Goal: Obtain resource: Download file/media

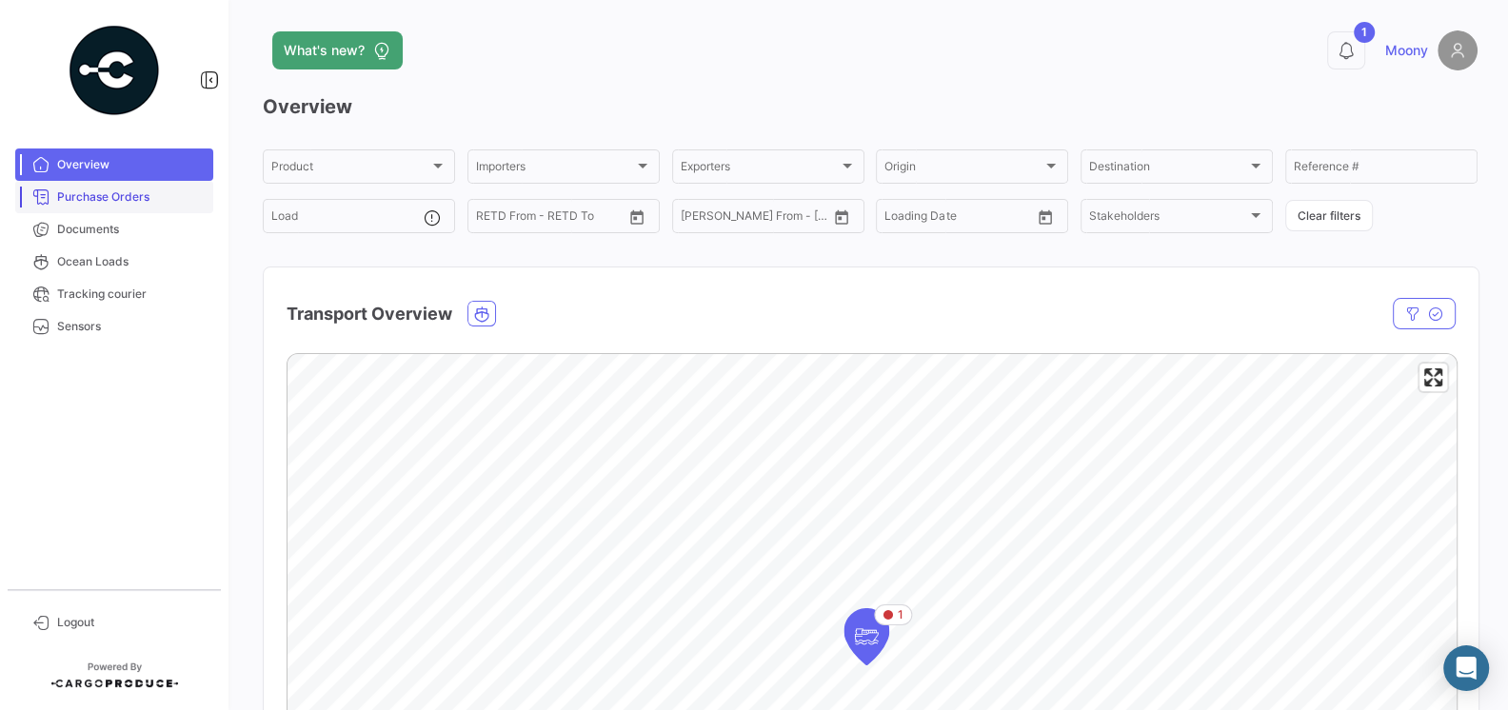
click at [118, 191] on span "Purchase Orders" at bounding box center [131, 196] width 148 height 17
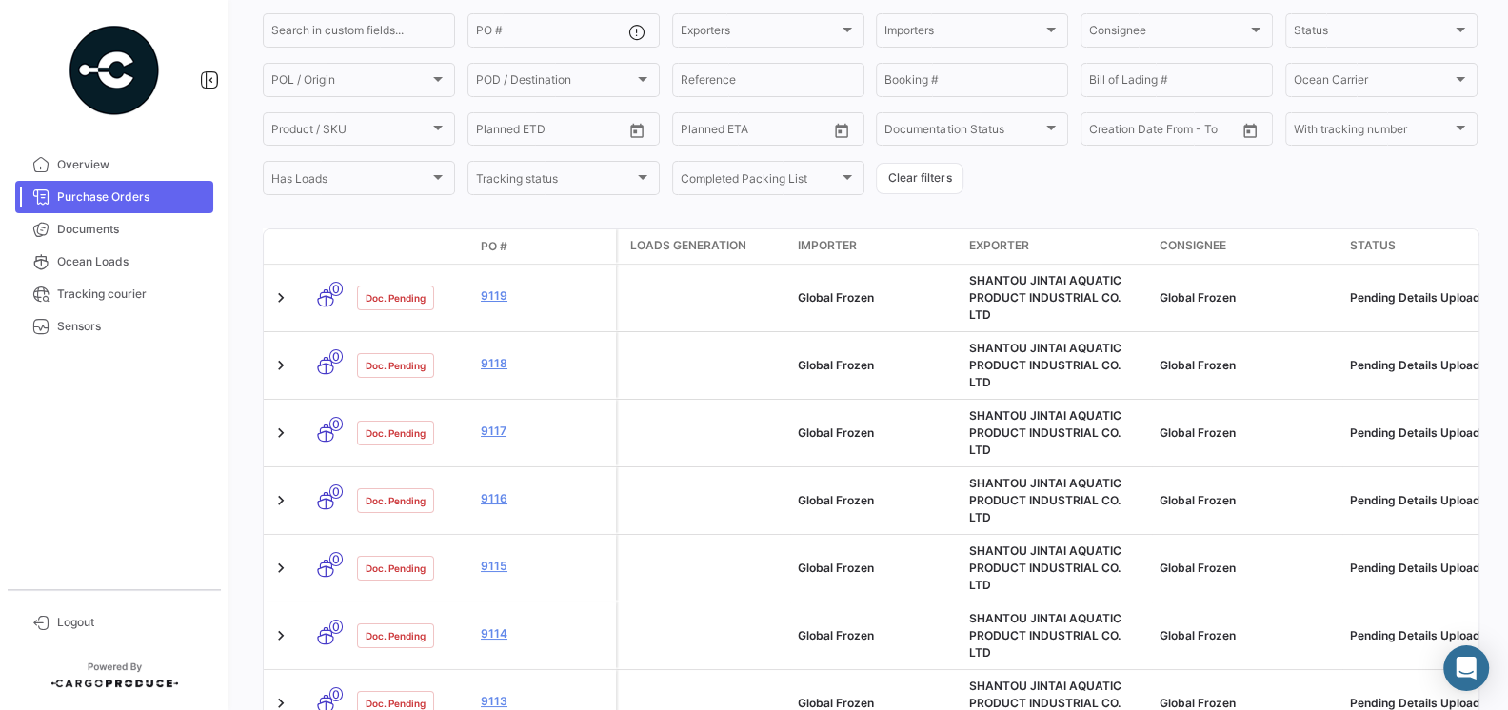
scroll to position [168, 0]
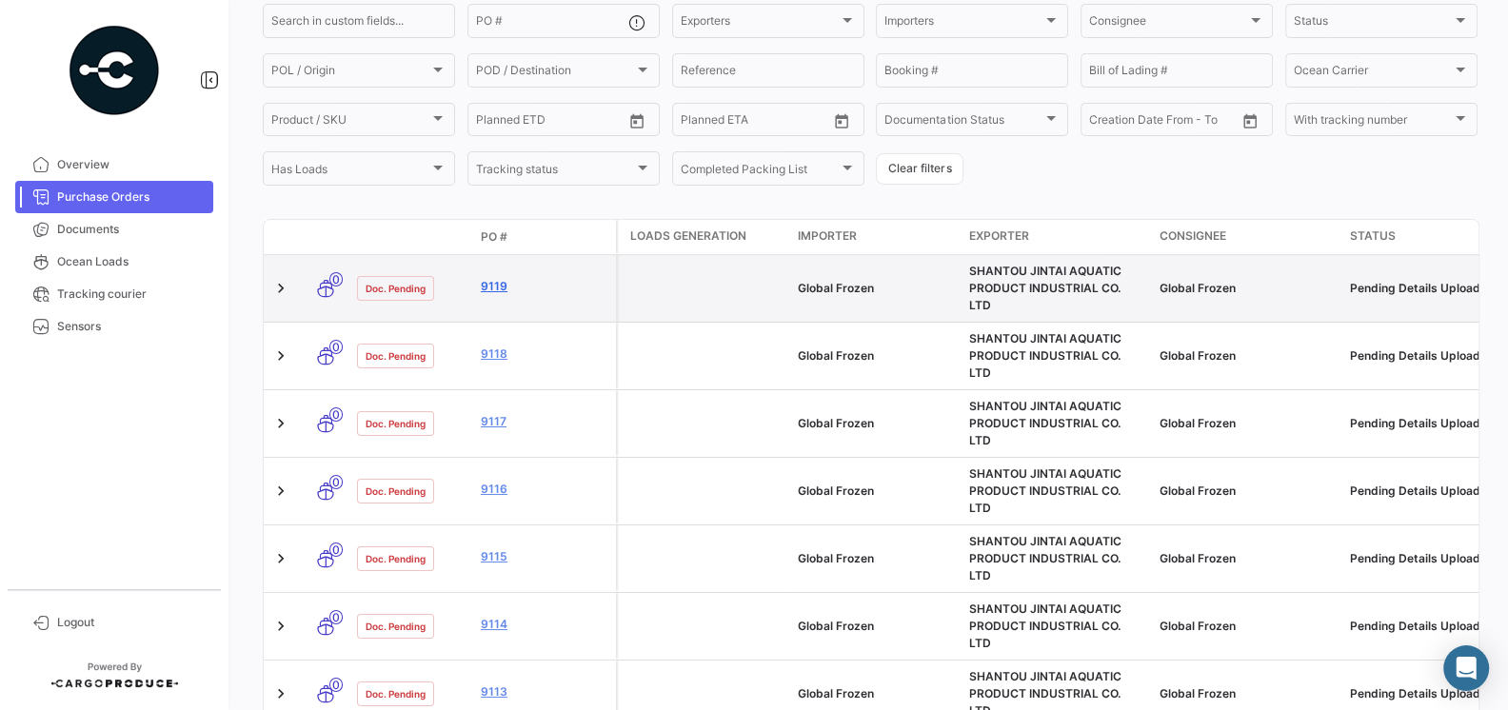
click at [504, 278] on link "9119" at bounding box center [545, 286] width 128 height 17
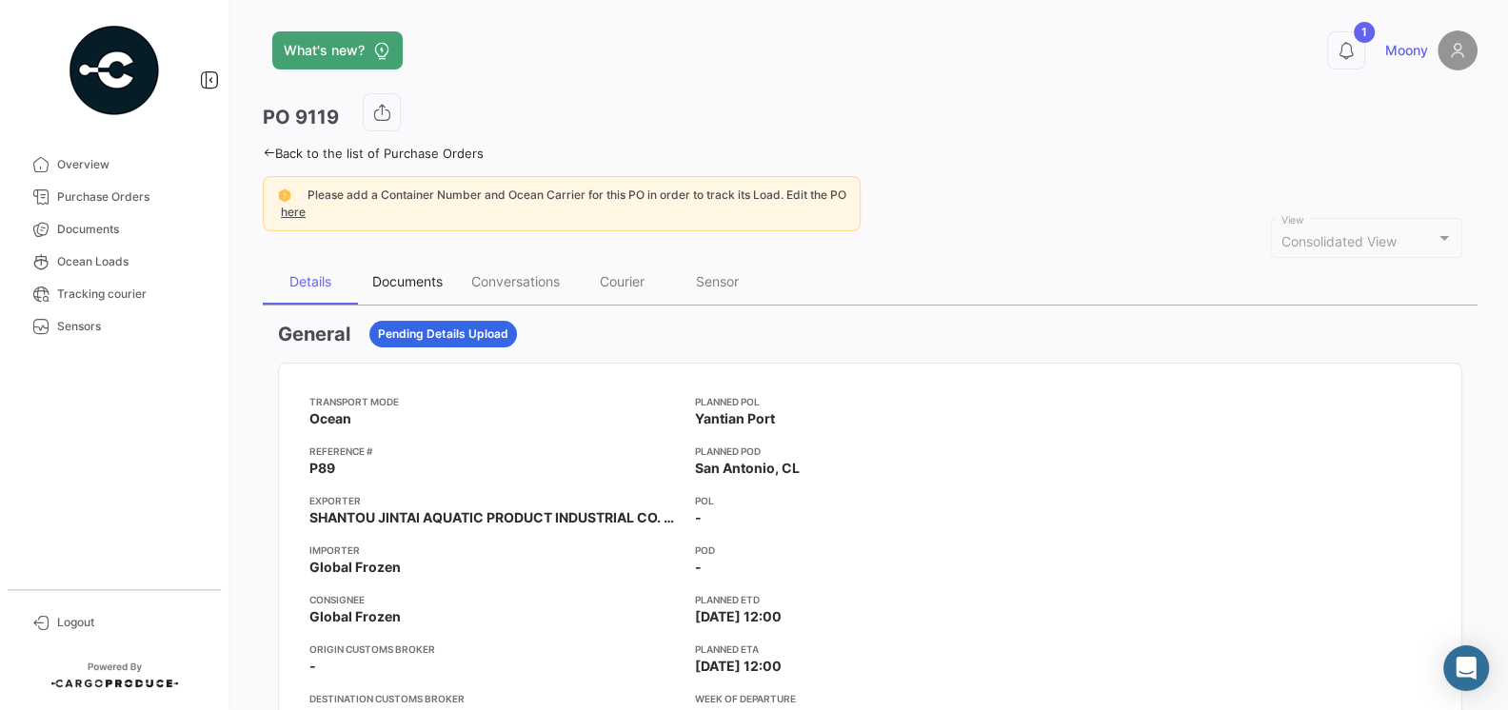
click at [414, 275] on div "Documents" at bounding box center [407, 281] width 70 height 16
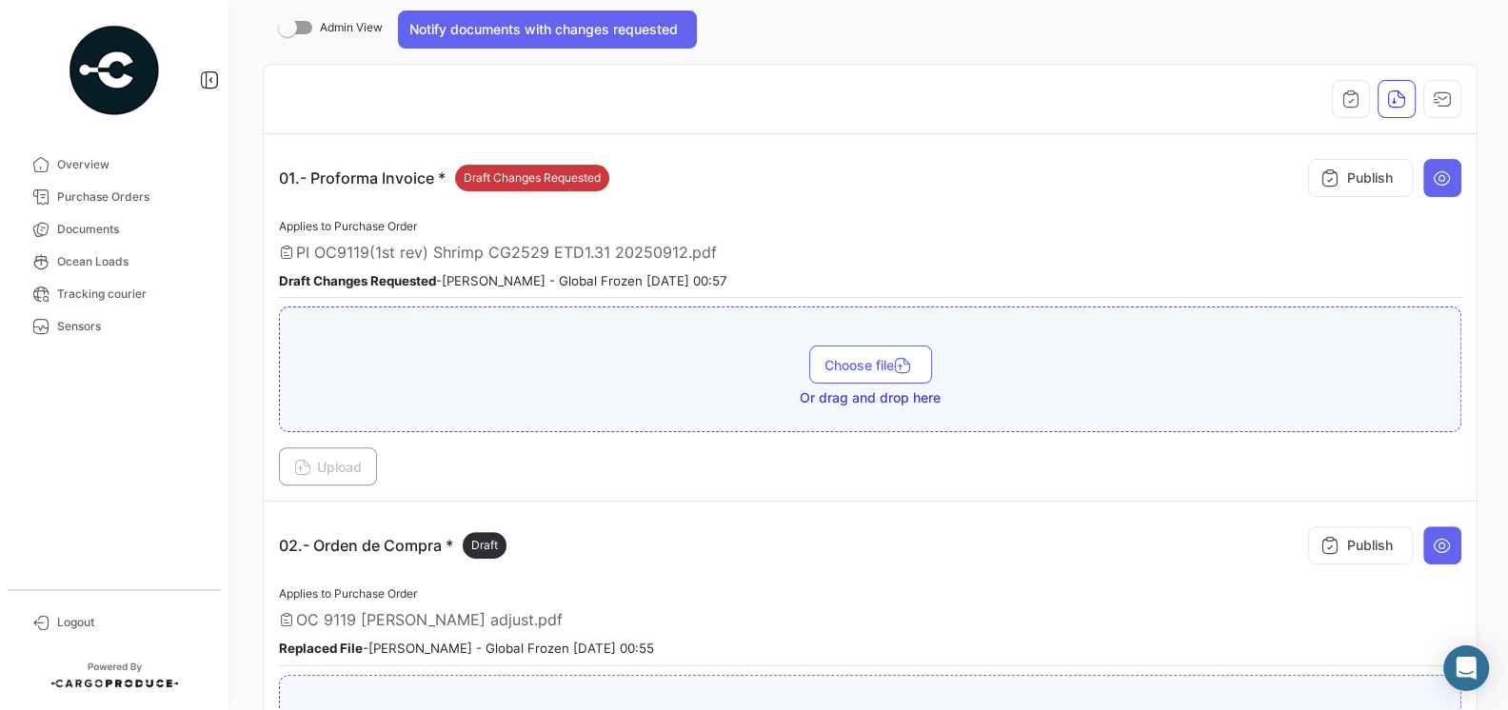
scroll to position [295, 0]
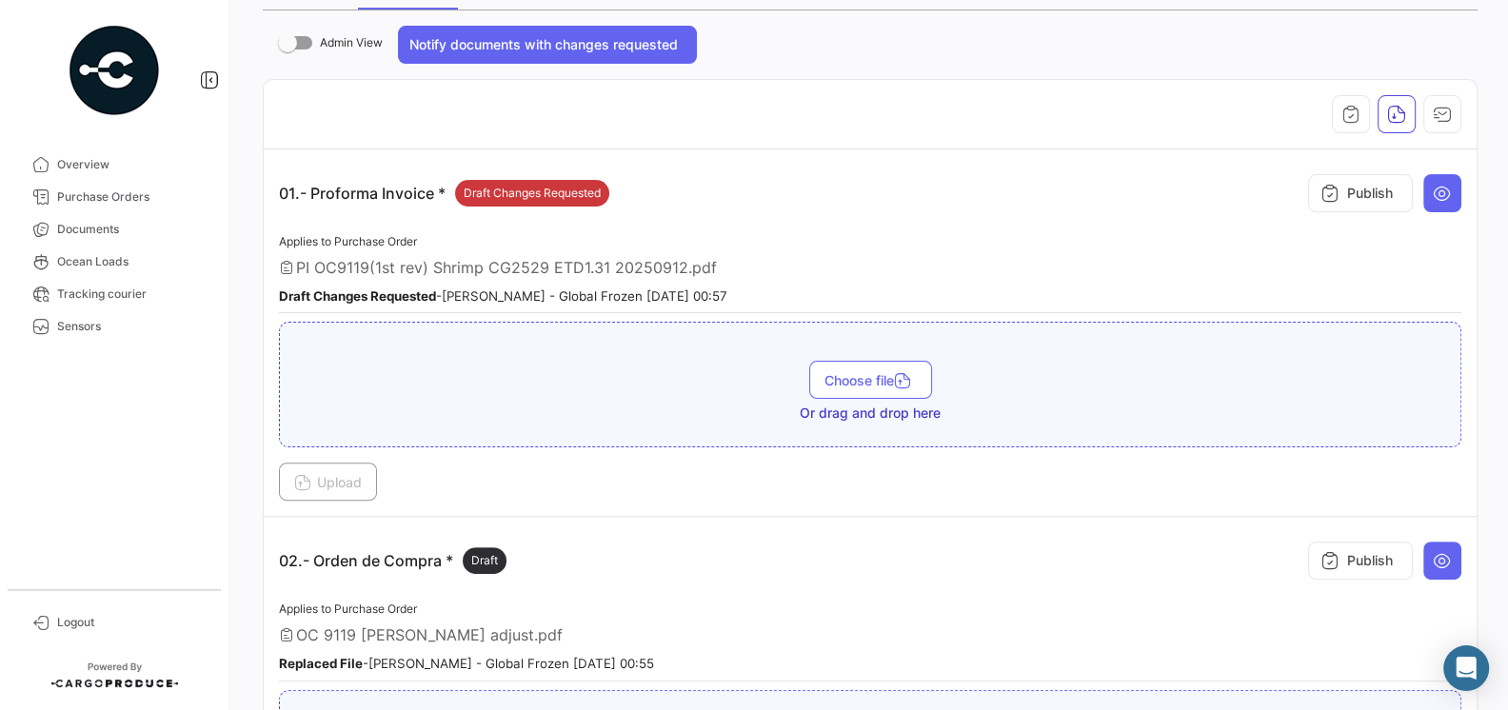
click at [678, 268] on span "PI OC9119(1st rev) Shrimp CG2529 ETD1.31 20250912.pdf" at bounding box center [506, 267] width 421 height 19
click at [1444, 192] on icon at bounding box center [1441, 193] width 19 height 19
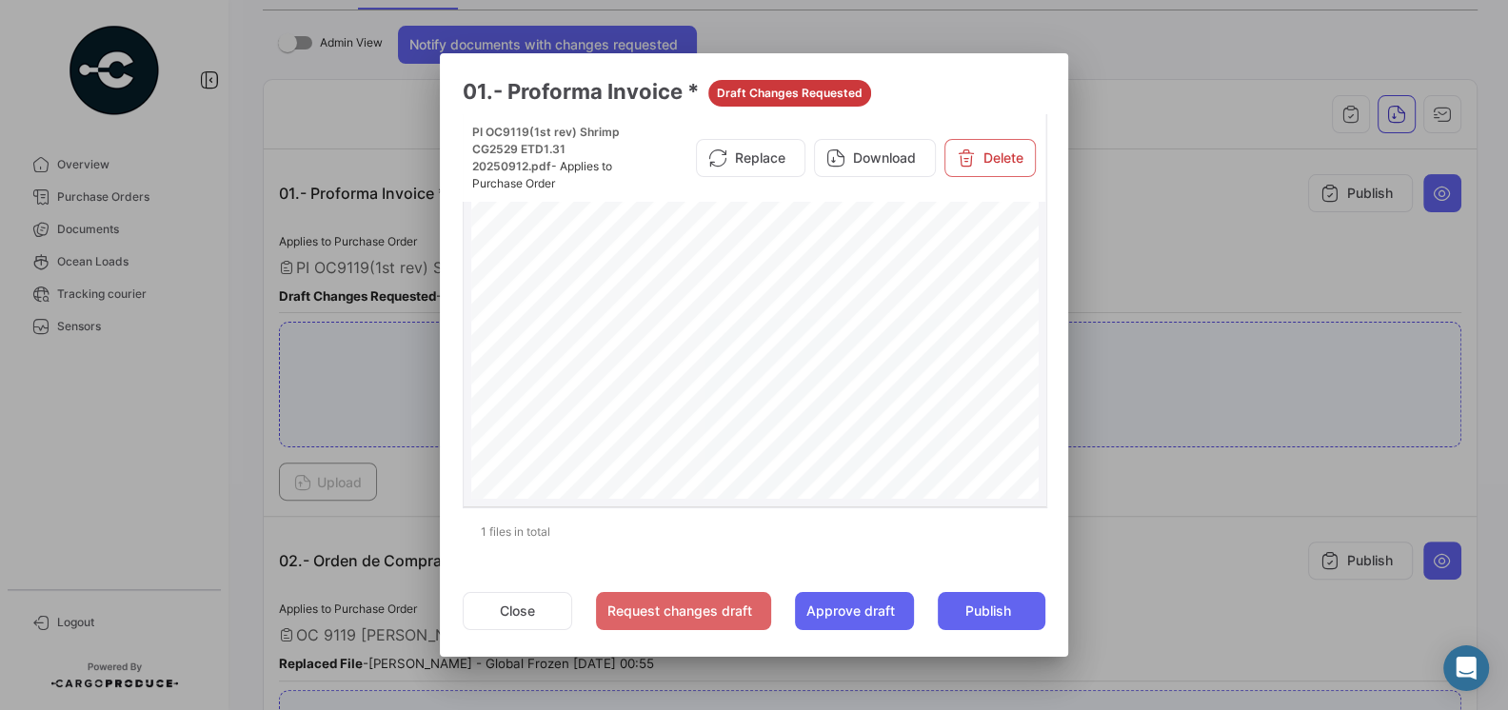
scroll to position [0, 0]
click at [1203, 310] on div at bounding box center [754, 355] width 1508 height 710
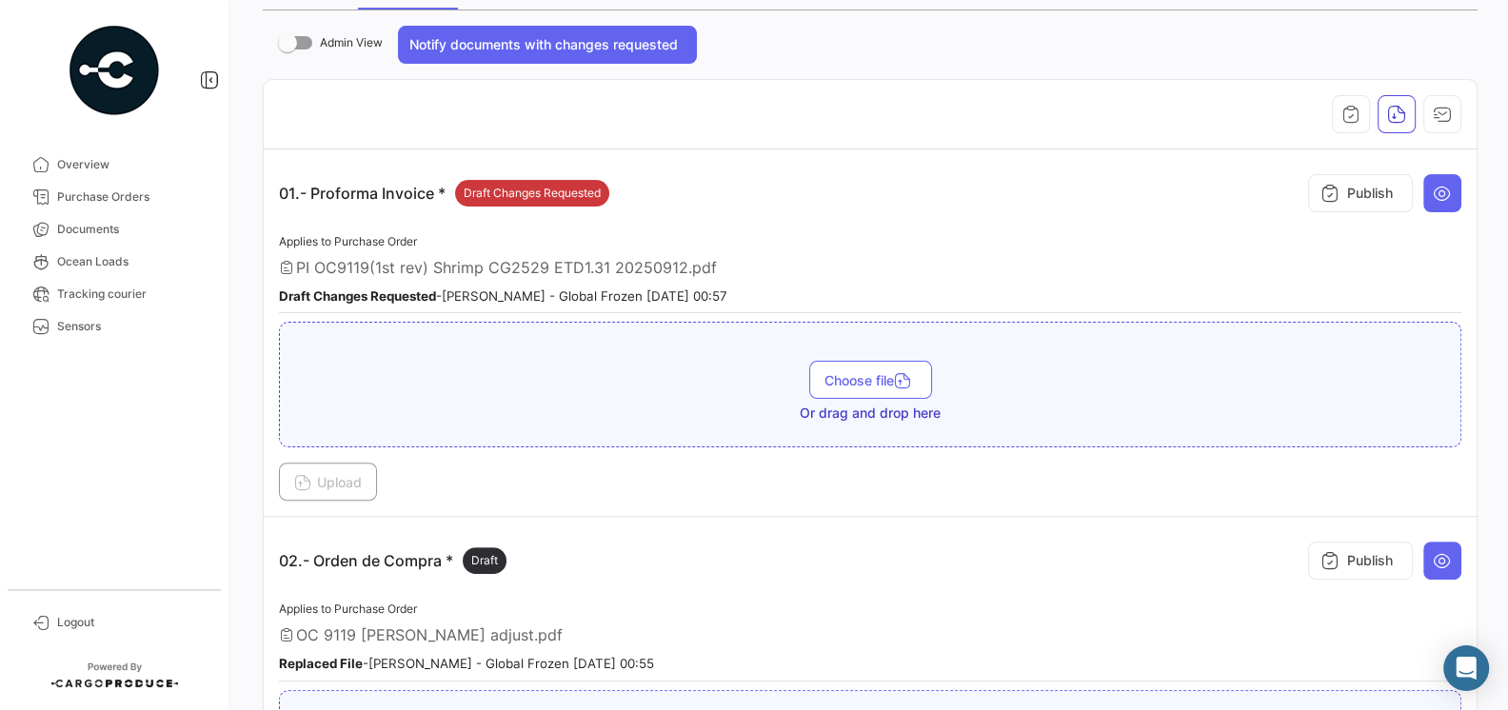
click at [642, 625] on div "OC 9119 [PERSON_NAME] adjust.pdf" at bounding box center [870, 634] width 1182 height 19
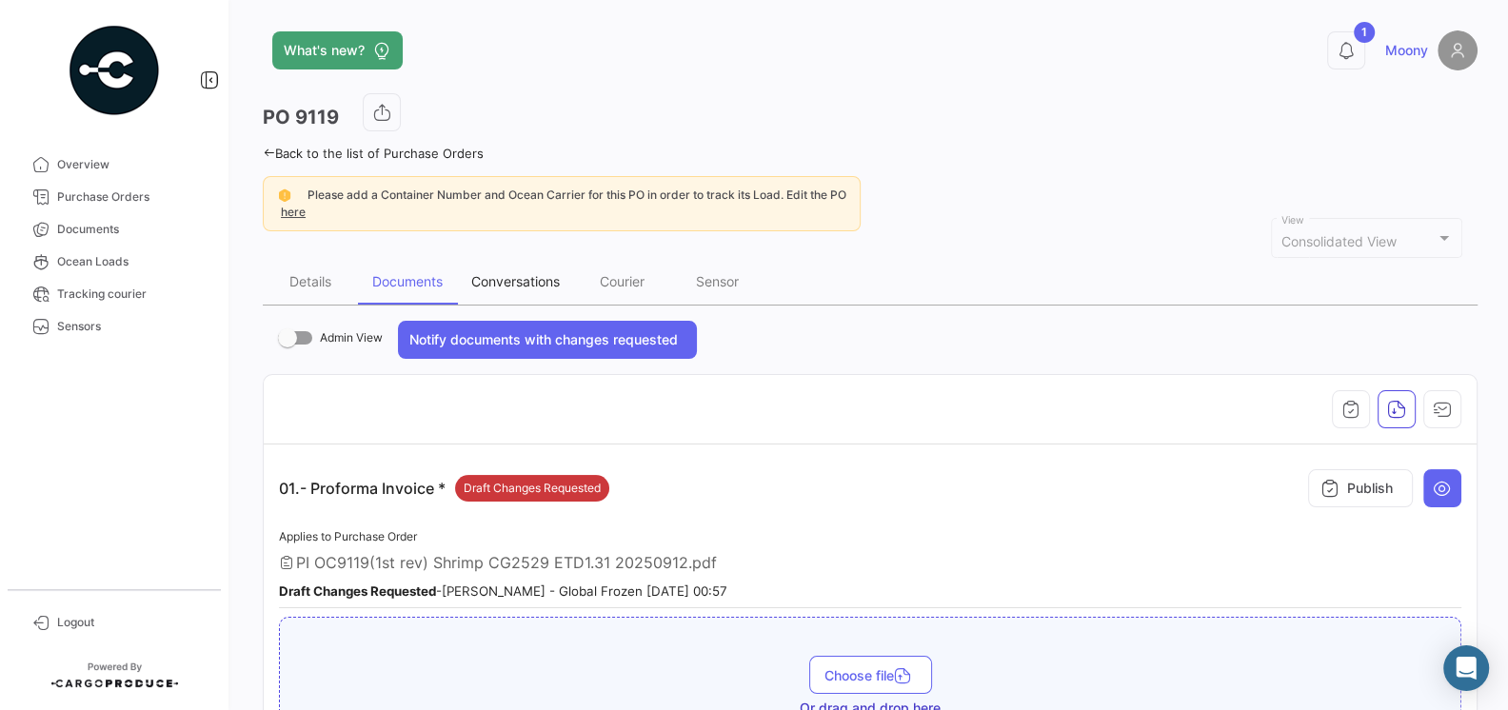
click at [516, 274] on div "Conversations" at bounding box center [515, 281] width 89 height 16
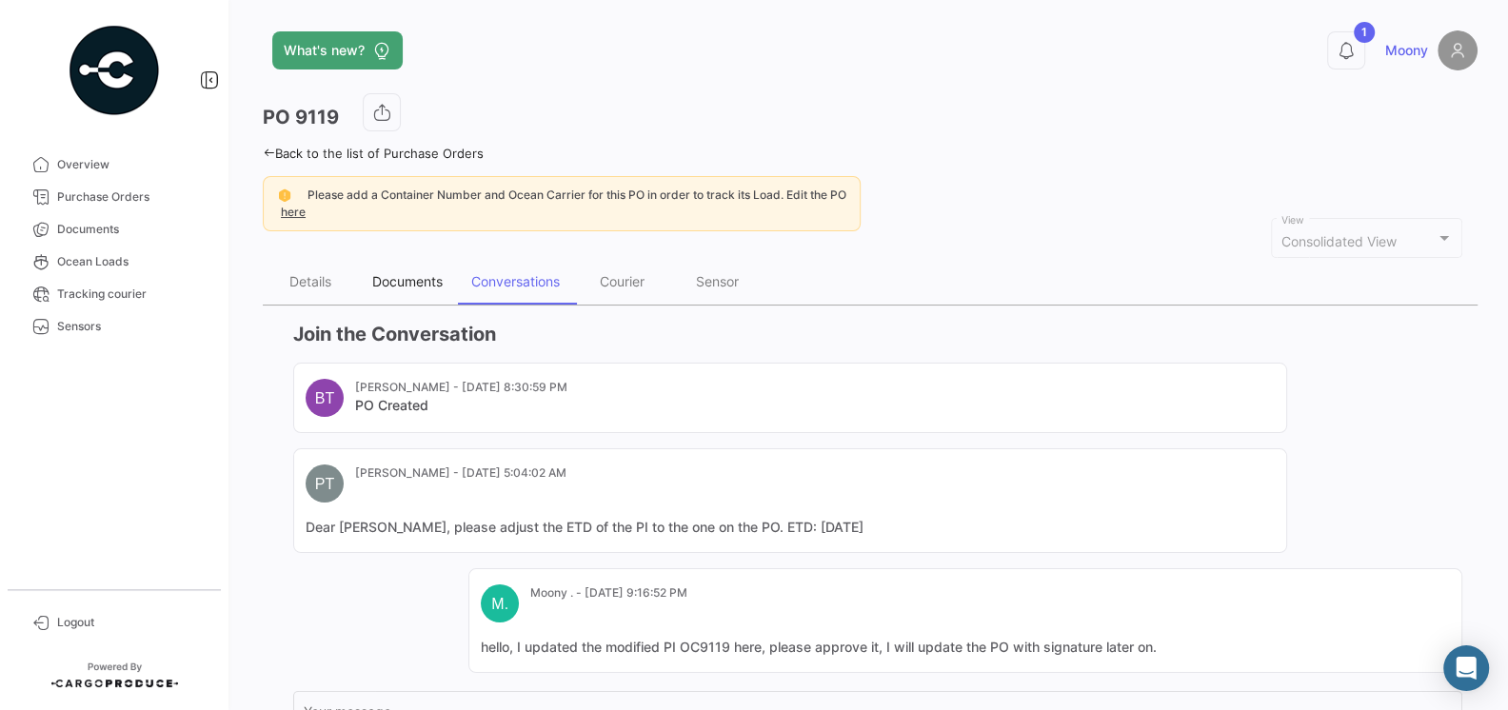
click at [387, 275] on div "Documents" at bounding box center [407, 281] width 70 height 16
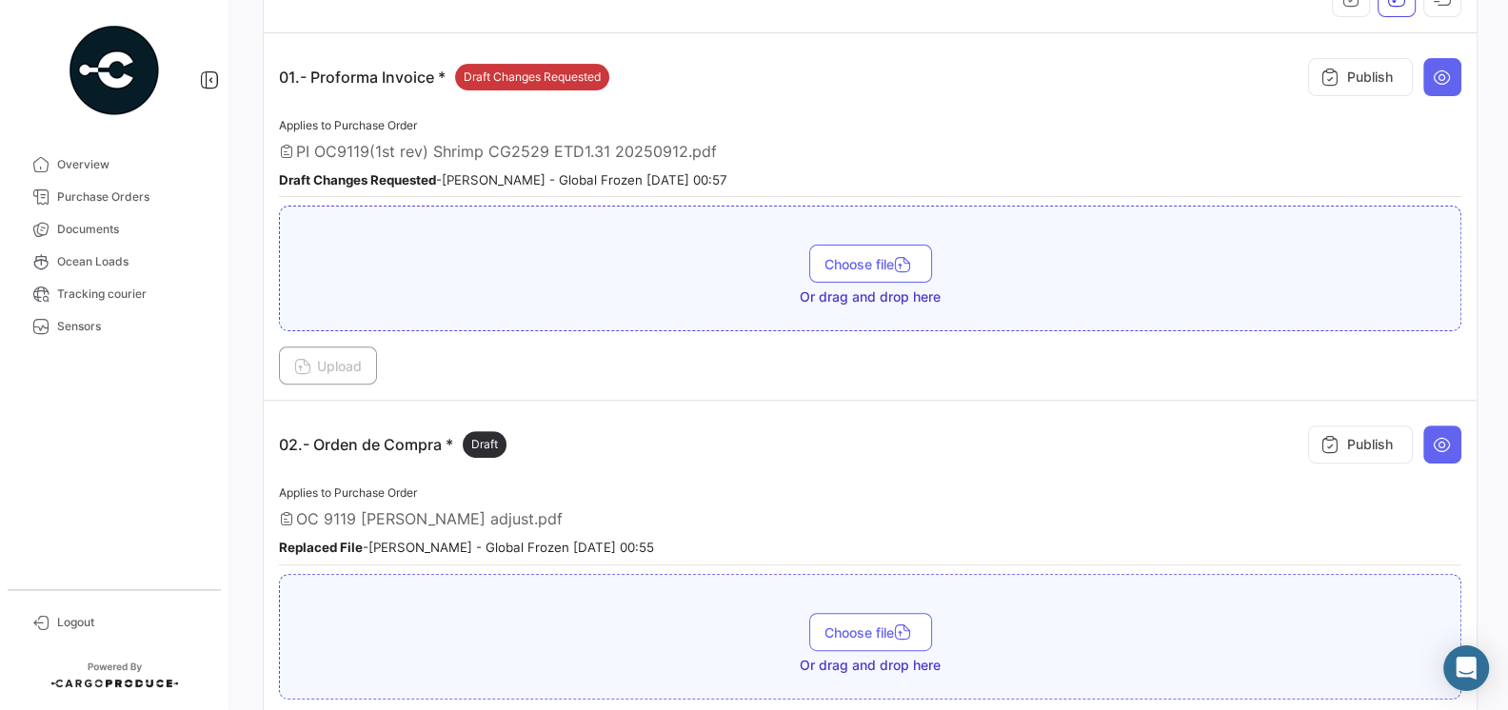
scroll to position [354, 0]
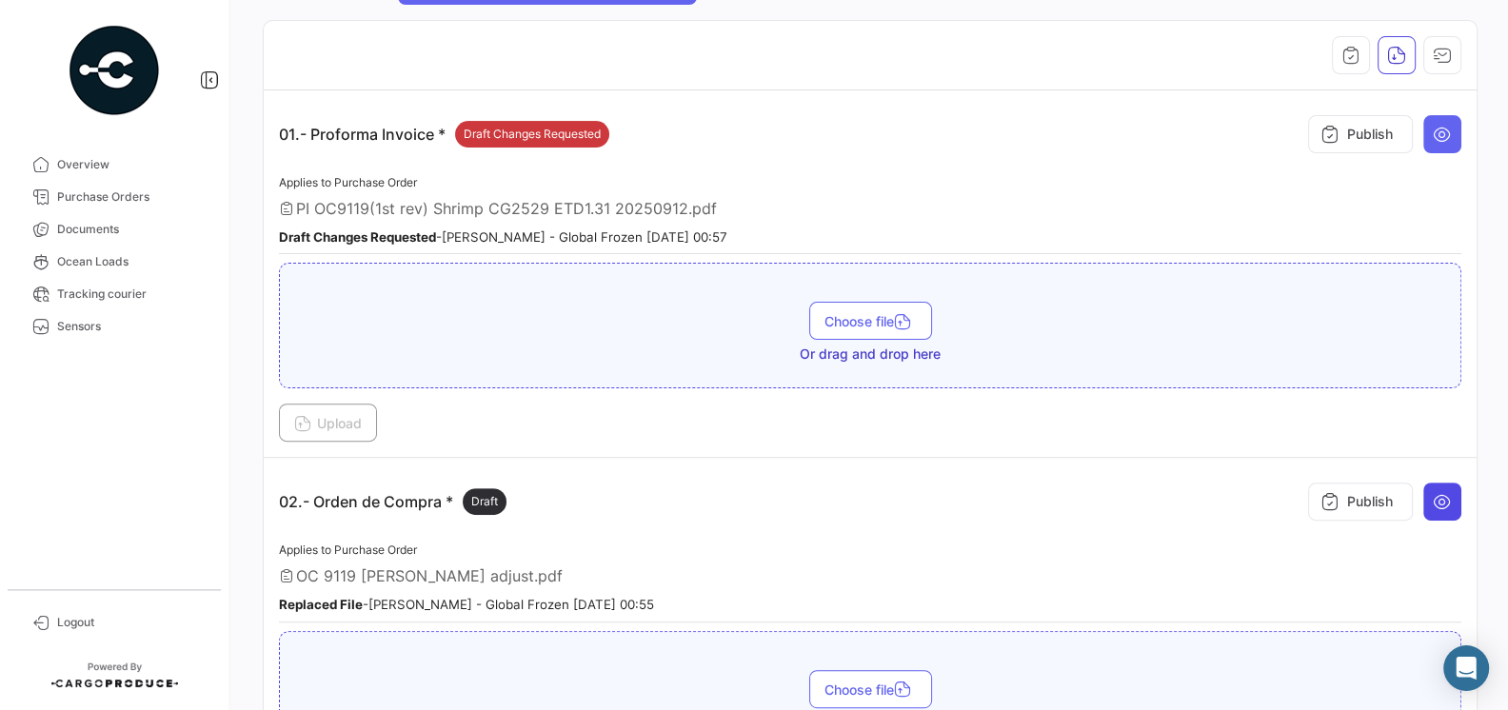
click at [1452, 504] on button at bounding box center [1442, 502] width 38 height 38
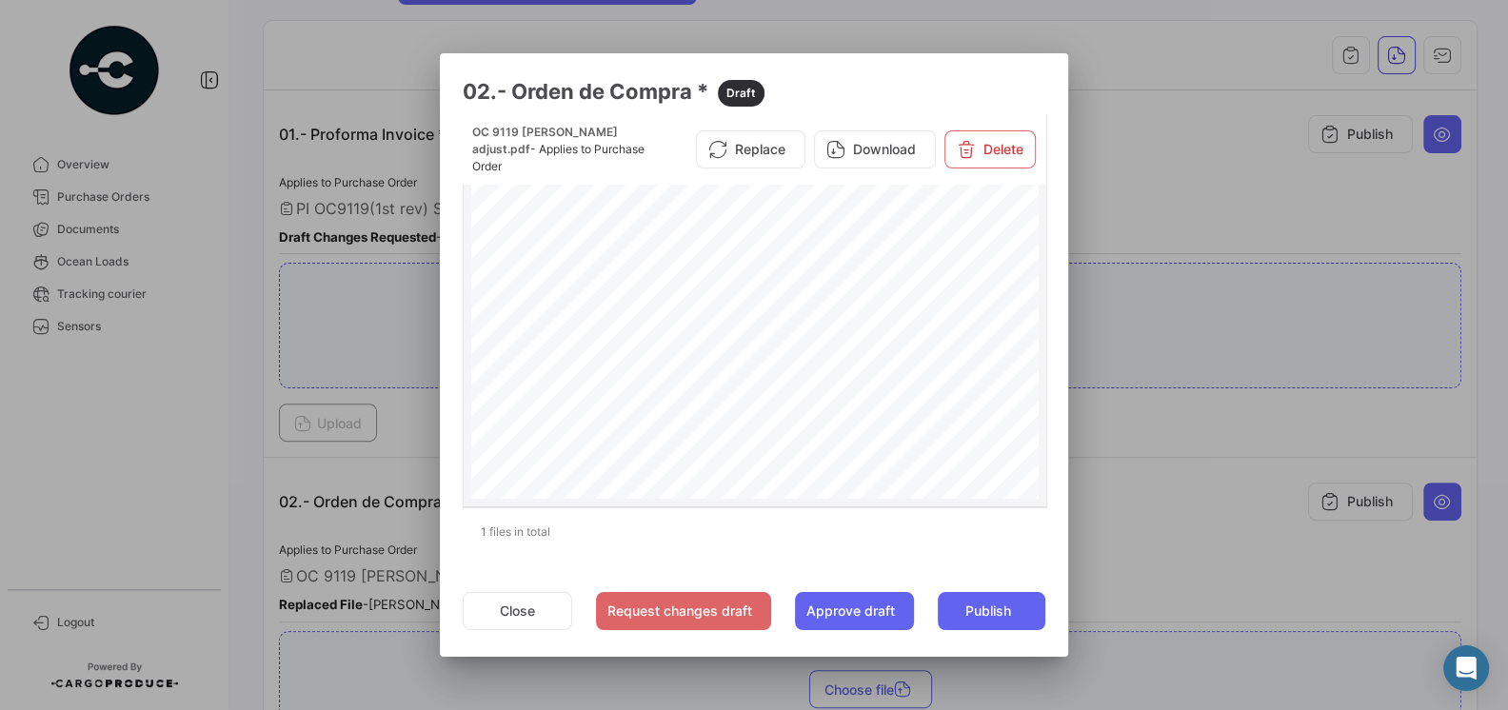
scroll to position [145, 0]
click at [1159, 498] on div at bounding box center [754, 355] width 1508 height 710
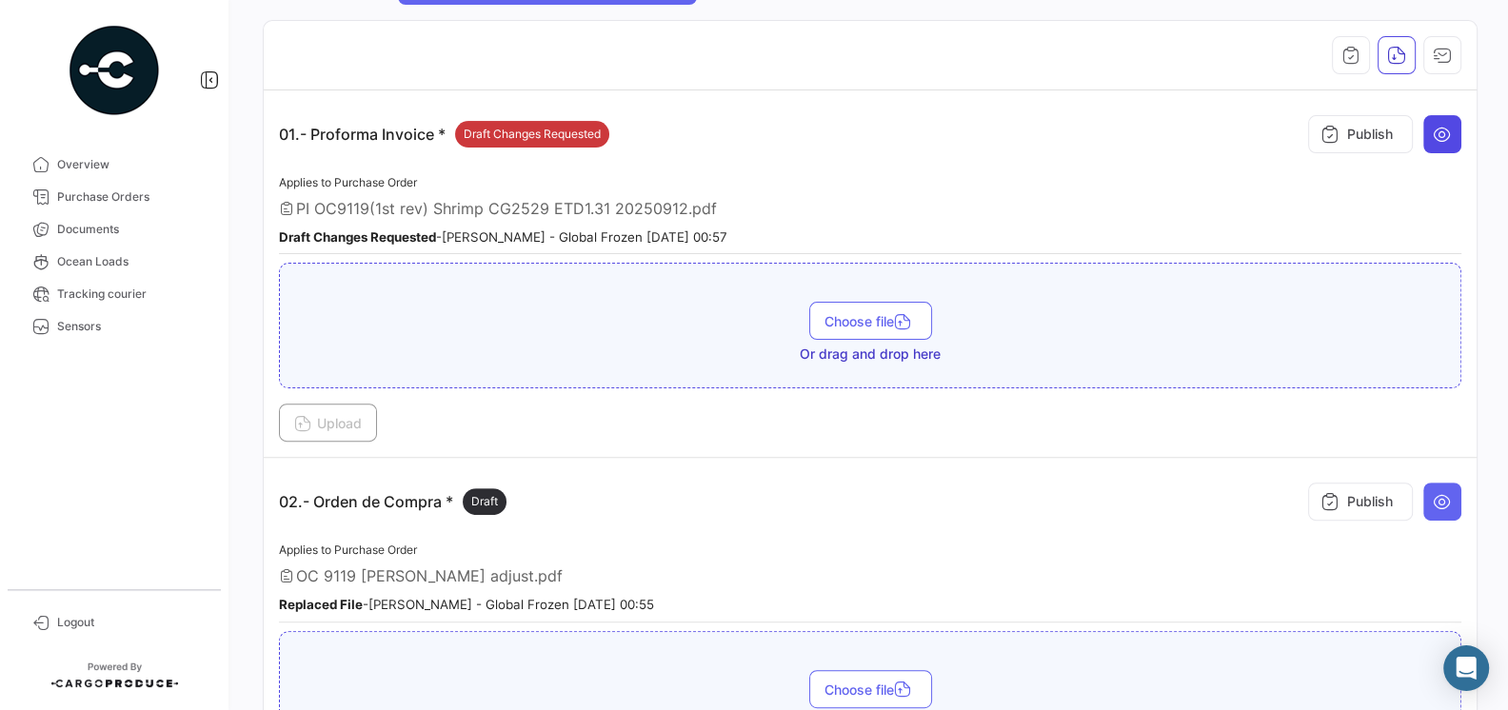
click at [1441, 134] on icon at bounding box center [1441, 134] width 19 height 19
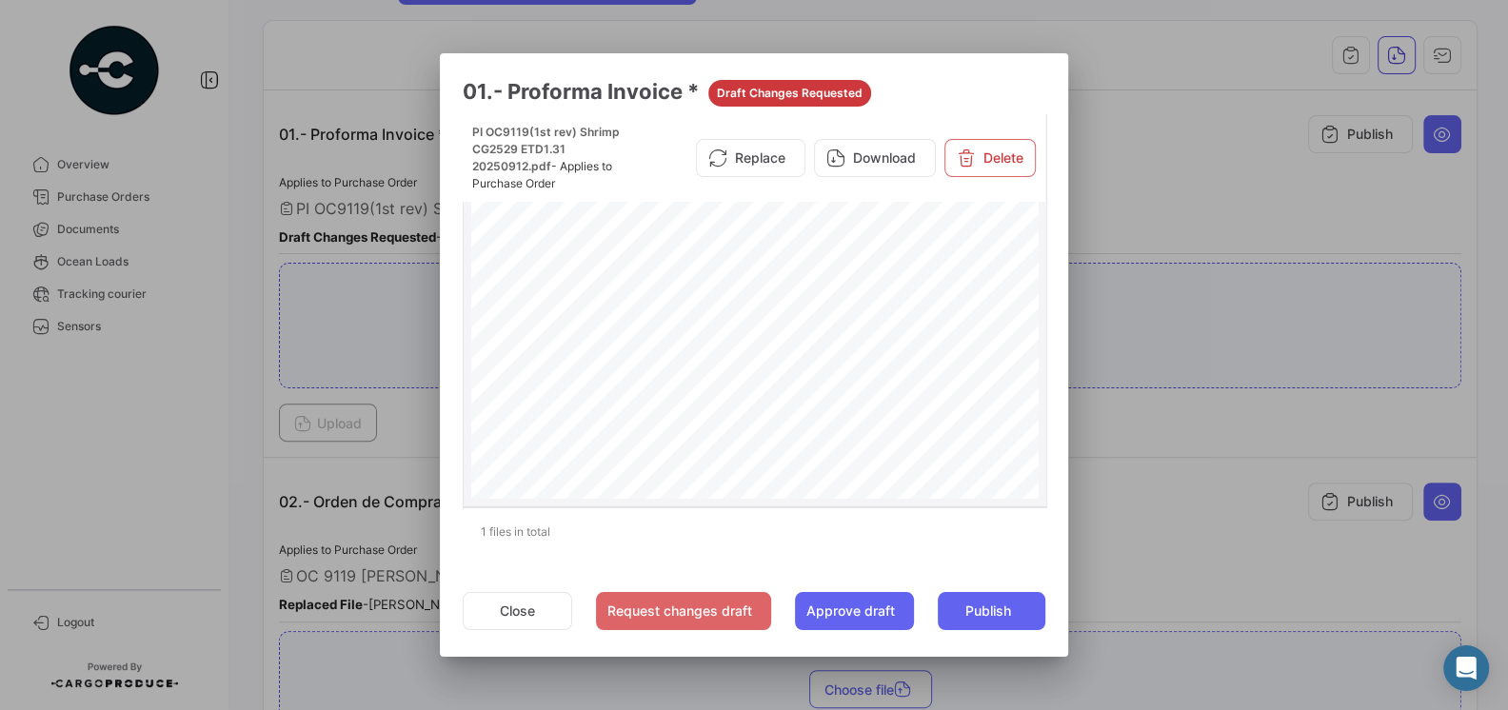
scroll to position [246, 0]
click at [1115, 536] on div at bounding box center [754, 355] width 1508 height 710
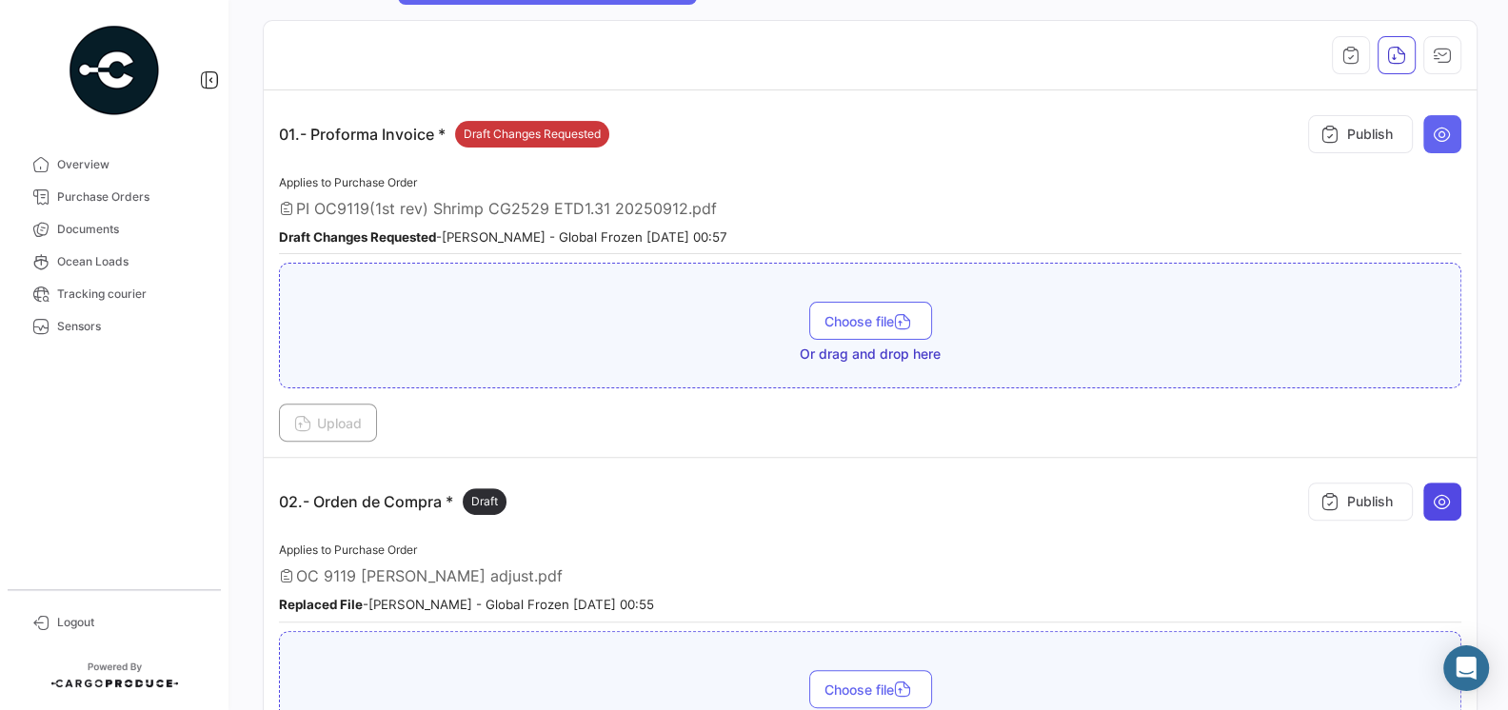
click at [1437, 492] on icon at bounding box center [1441, 501] width 19 height 19
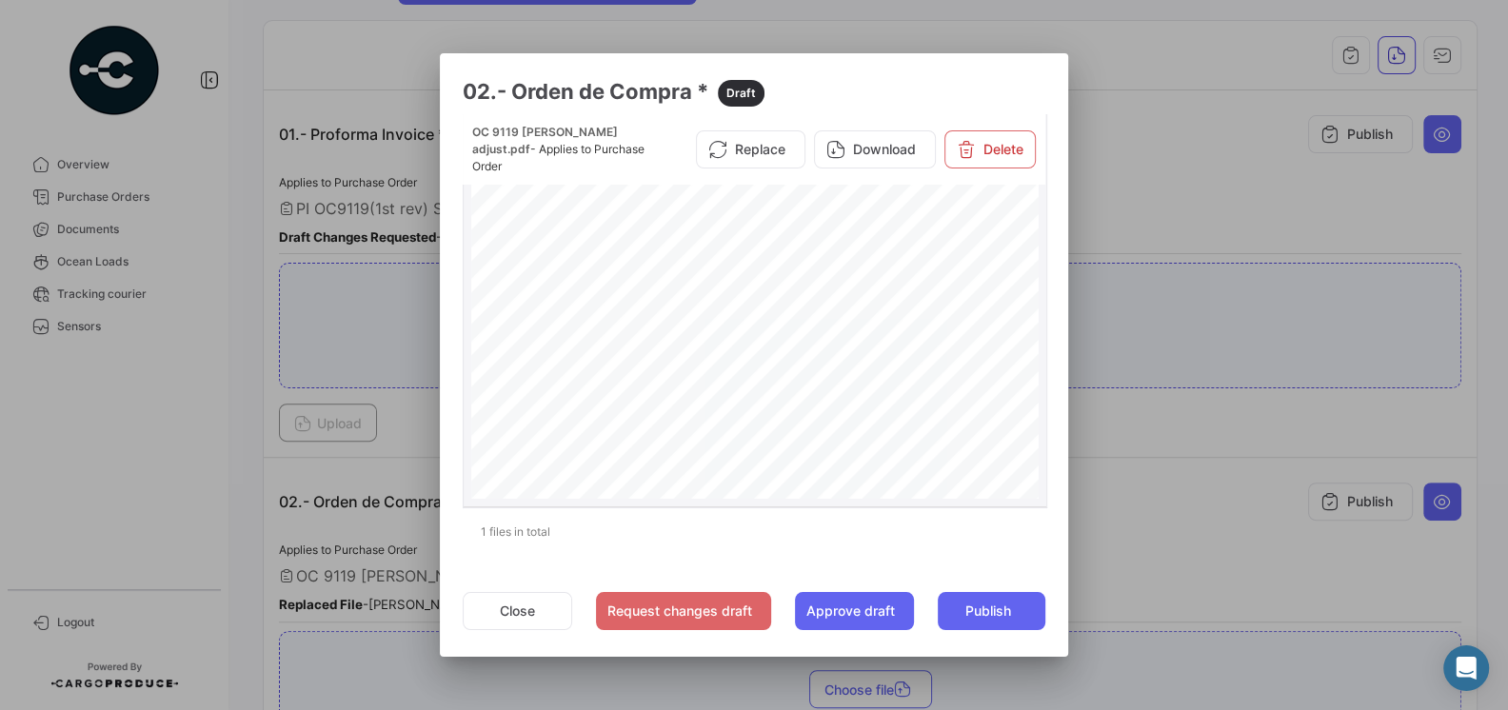
scroll to position [0, 0]
click at [1092, 497] on div at bounding box center [754, 355] width 1508 height 710
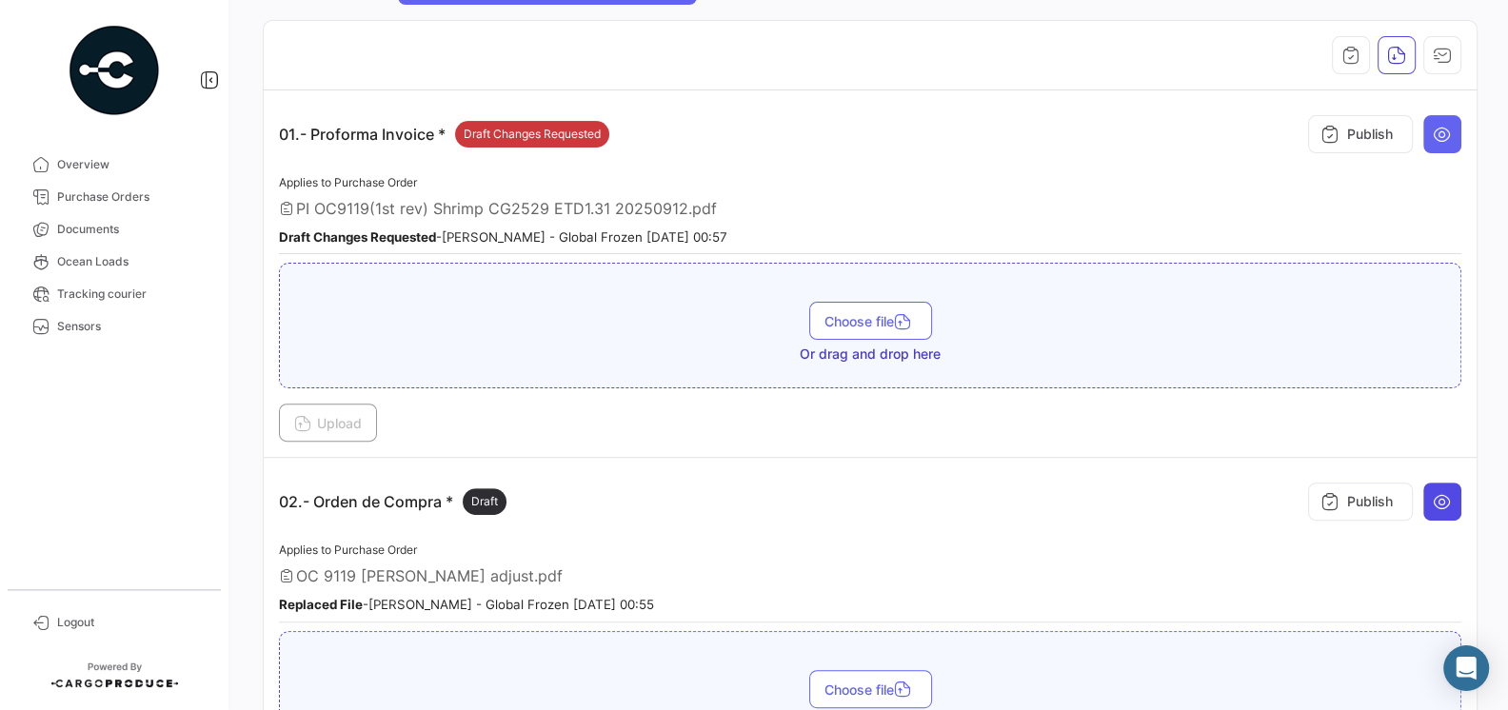
click at [1444, 484] on button at bounding box center [1442, 502] width 38 height 38
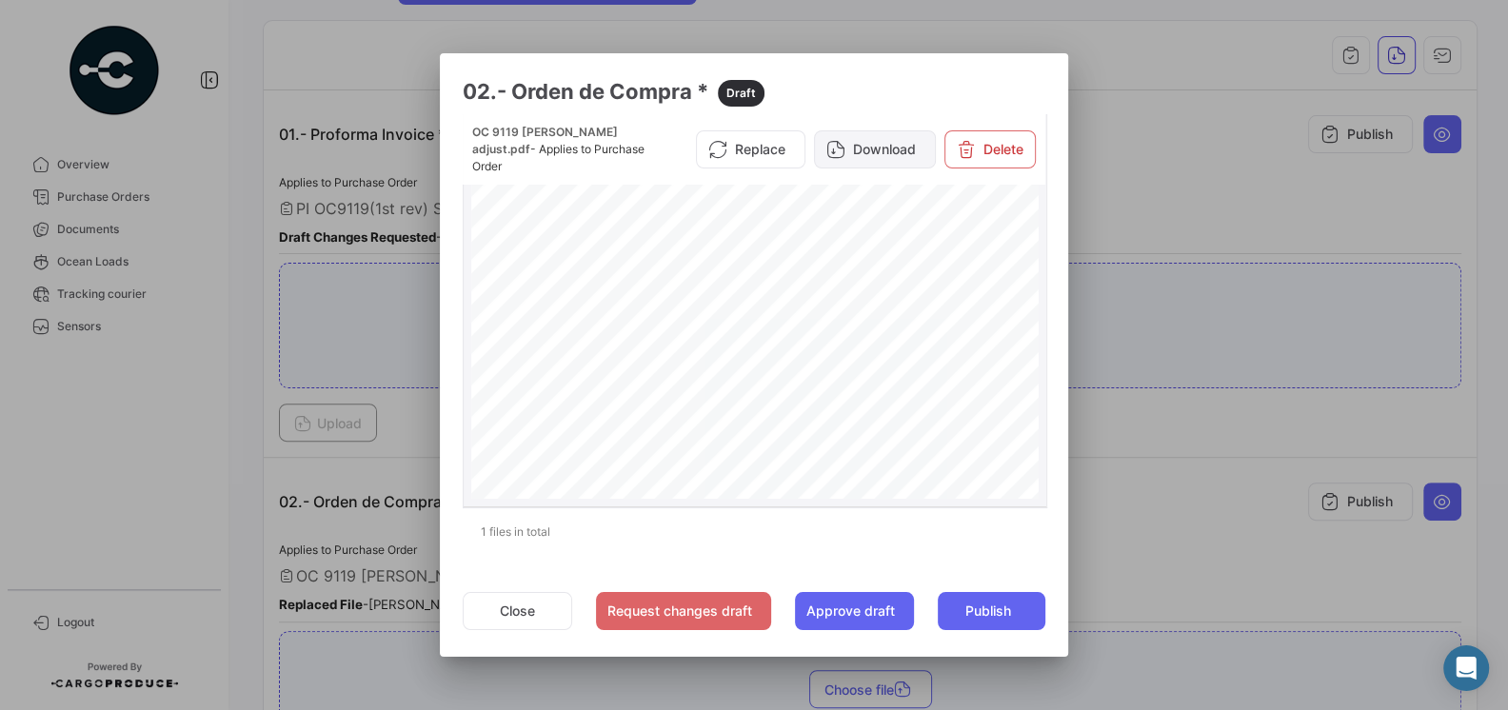
click at [905, 153] on button "Download" at bounding box center [875, 149] width 122 height 38
click at [1201, 544] on div at bounding box center [754, 355] width 1508 height 710
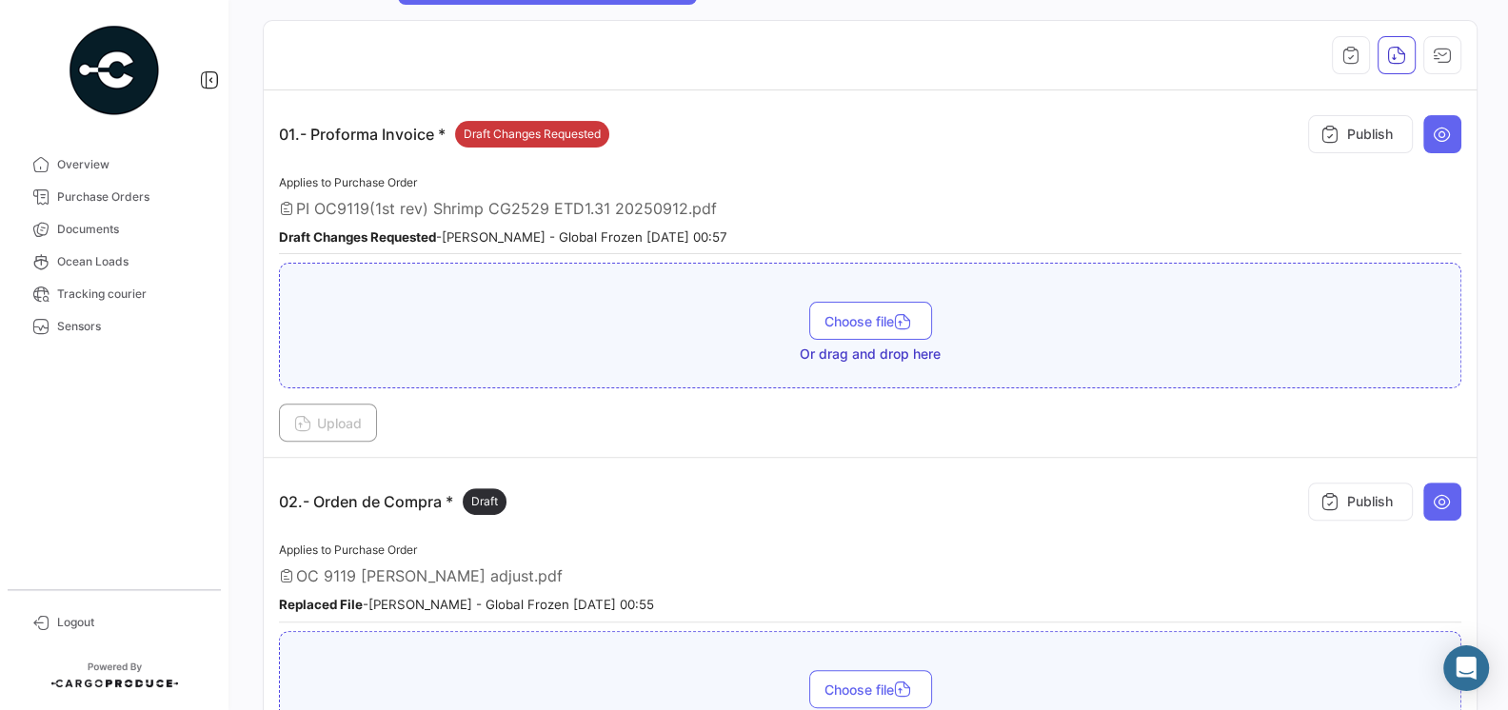
click at [894, 473] on div "02.- Orden de Compra * Draft Publish" at bounding box center [870, 501] width 1182 height 57
click at [118, 203] on span "Purchase Orders" at bounding box center [131, 196] width 148 height 17
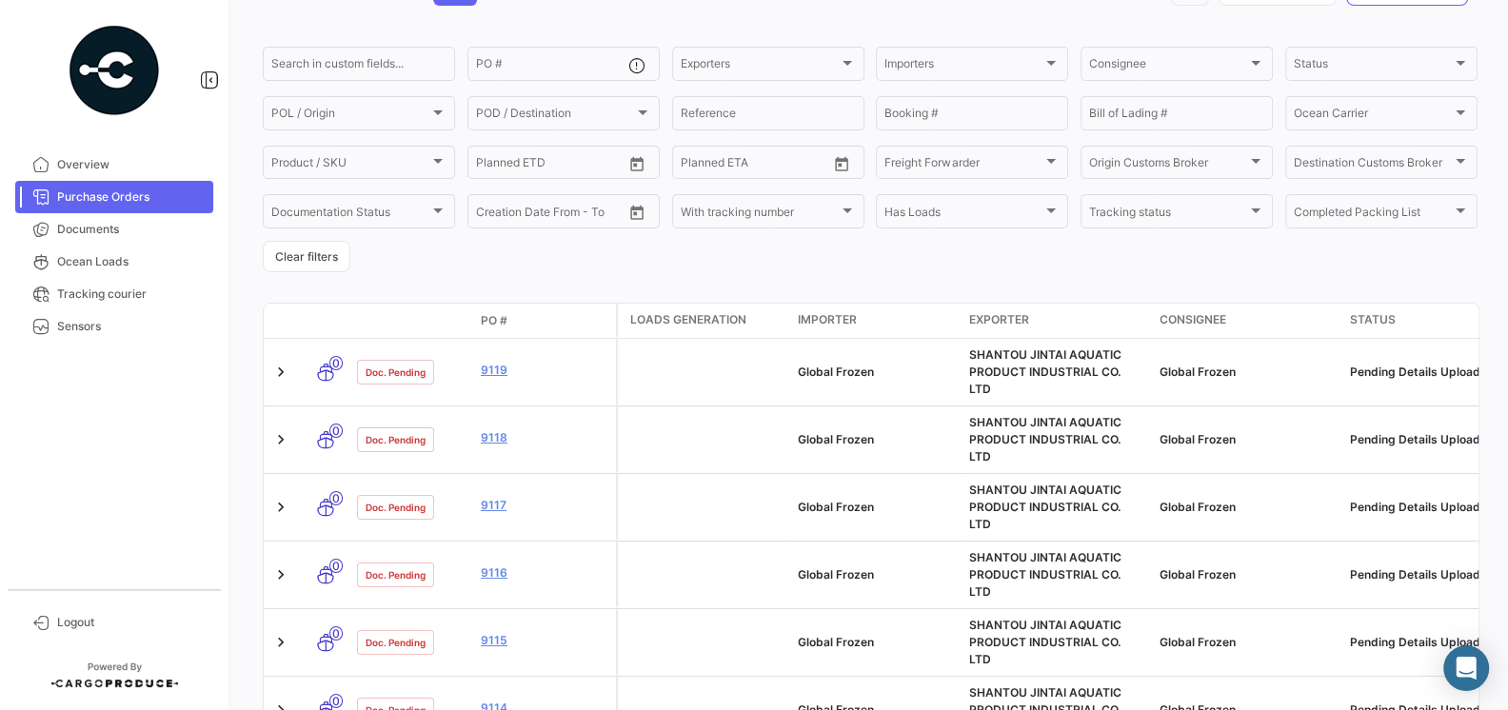
scroll to position [135, 0]
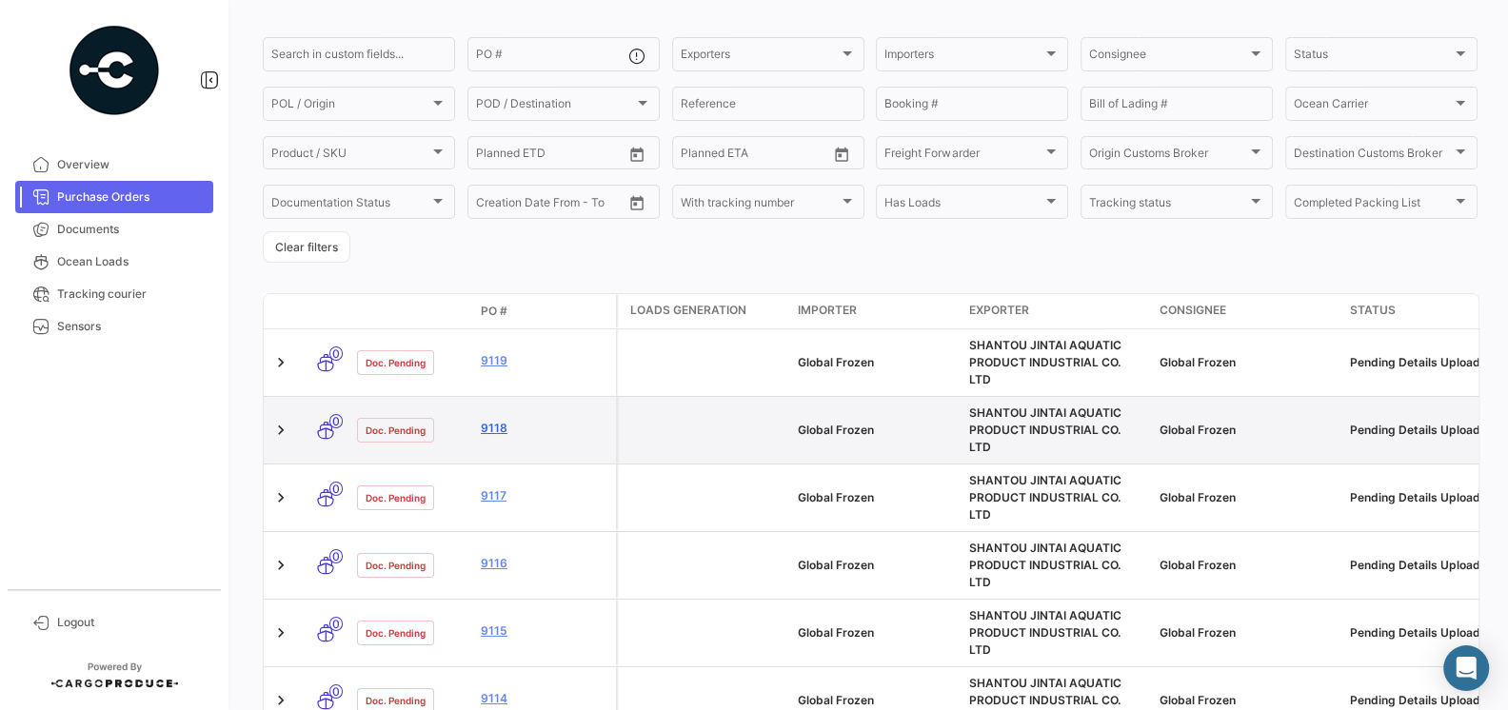
click at [500, 420] on link "9118" at bounding box center [545, 428] width 128 height 17
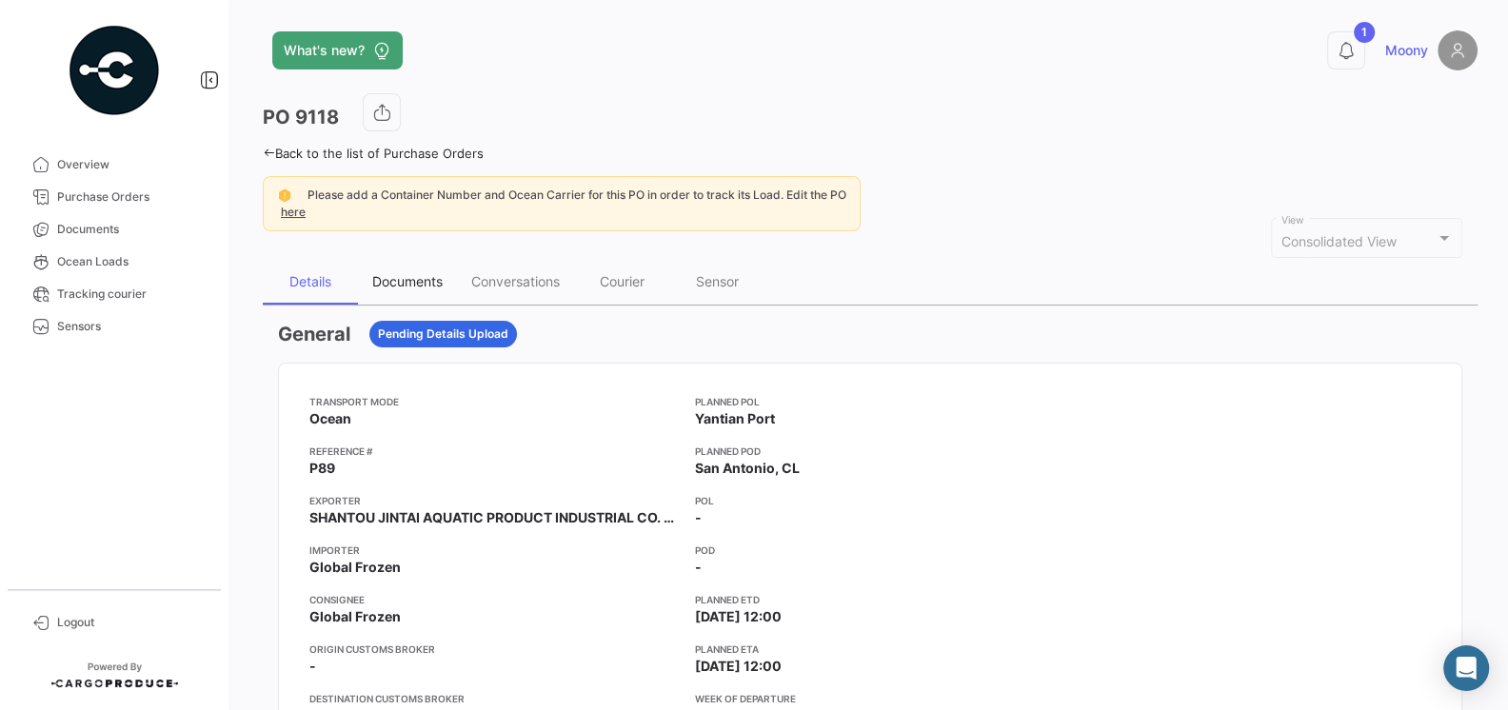
click at [427, 280] on div "Documents" at bounding box center [407, 281] width 70 height 16
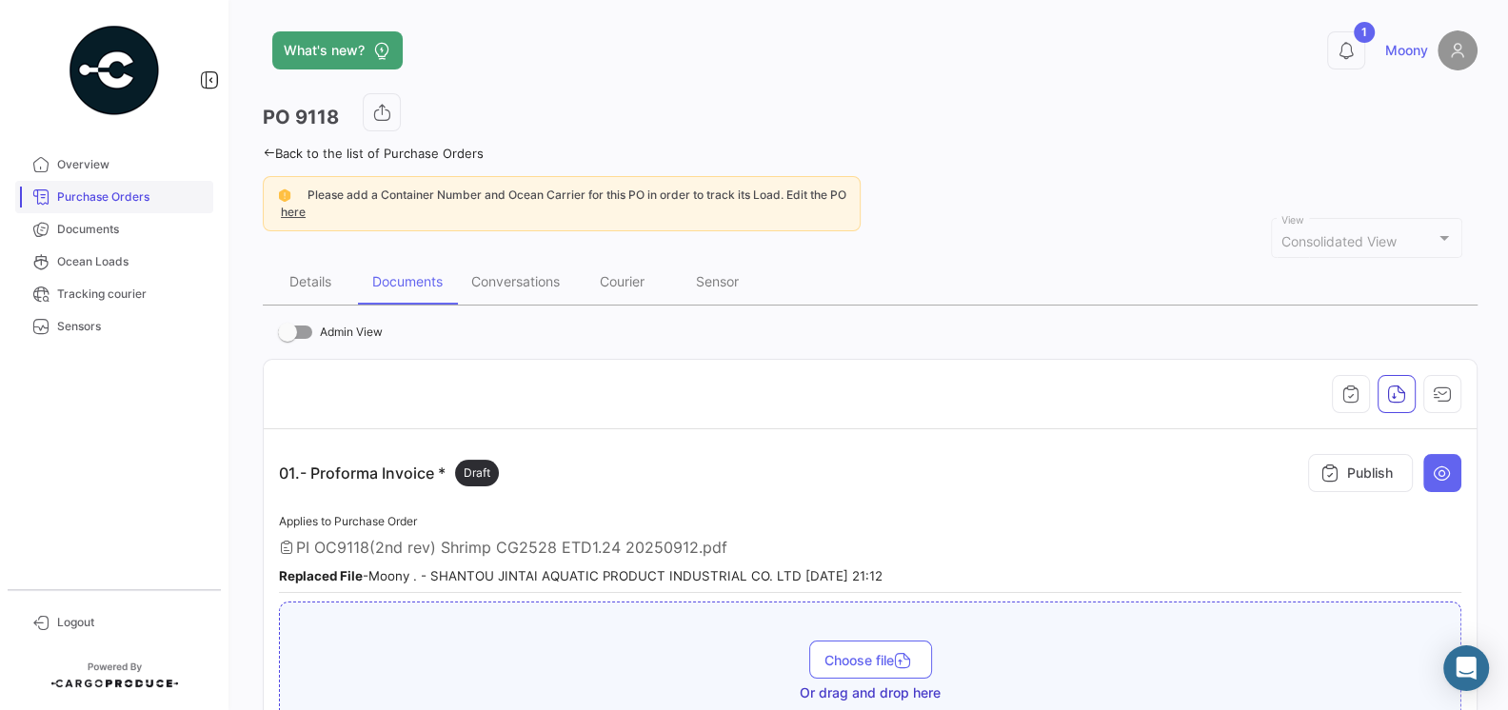
click at [103, 197] on span "Purchase Orders" at bounding box center [131, 196] width 148 height 17
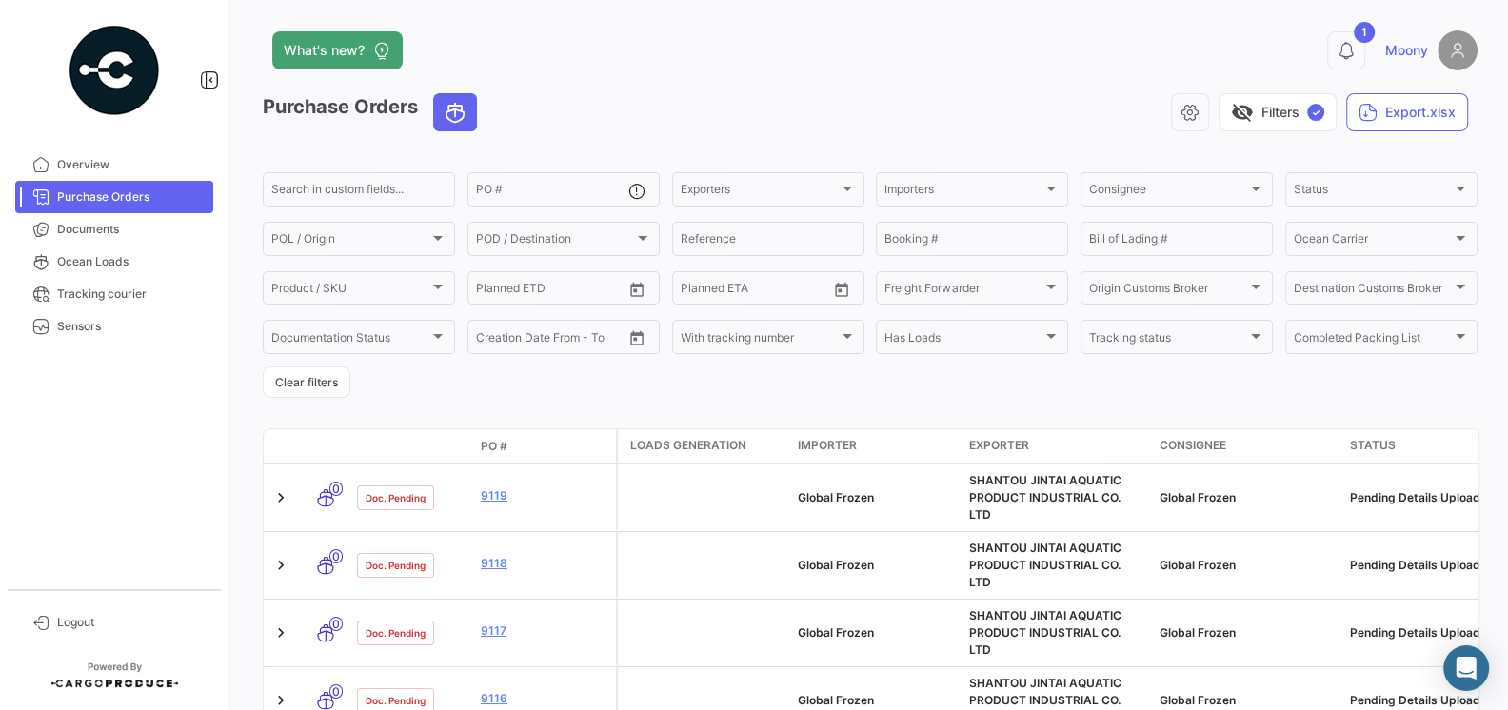
click at [134, 500] on mat-nav-list "Overview Purchase Orders Documents Ocean Loads Tracking courier Sensors" at bounding box center [114, 361] width 228 height 441
click at [1353, 56] on icon at bounding box center [1345, 50] width 19 height 19
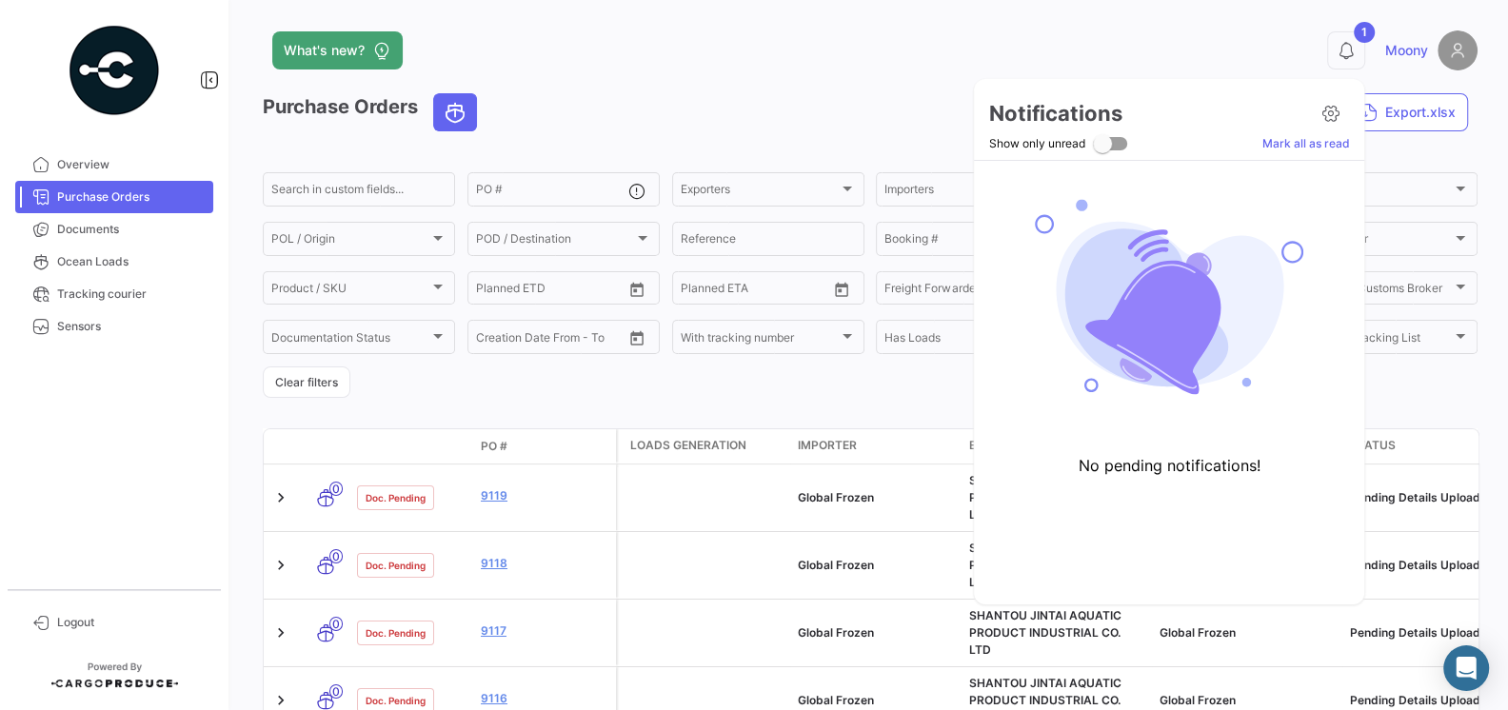
click at [1350, 47] on div at bounding box center [754, 355] width 1508 height 710
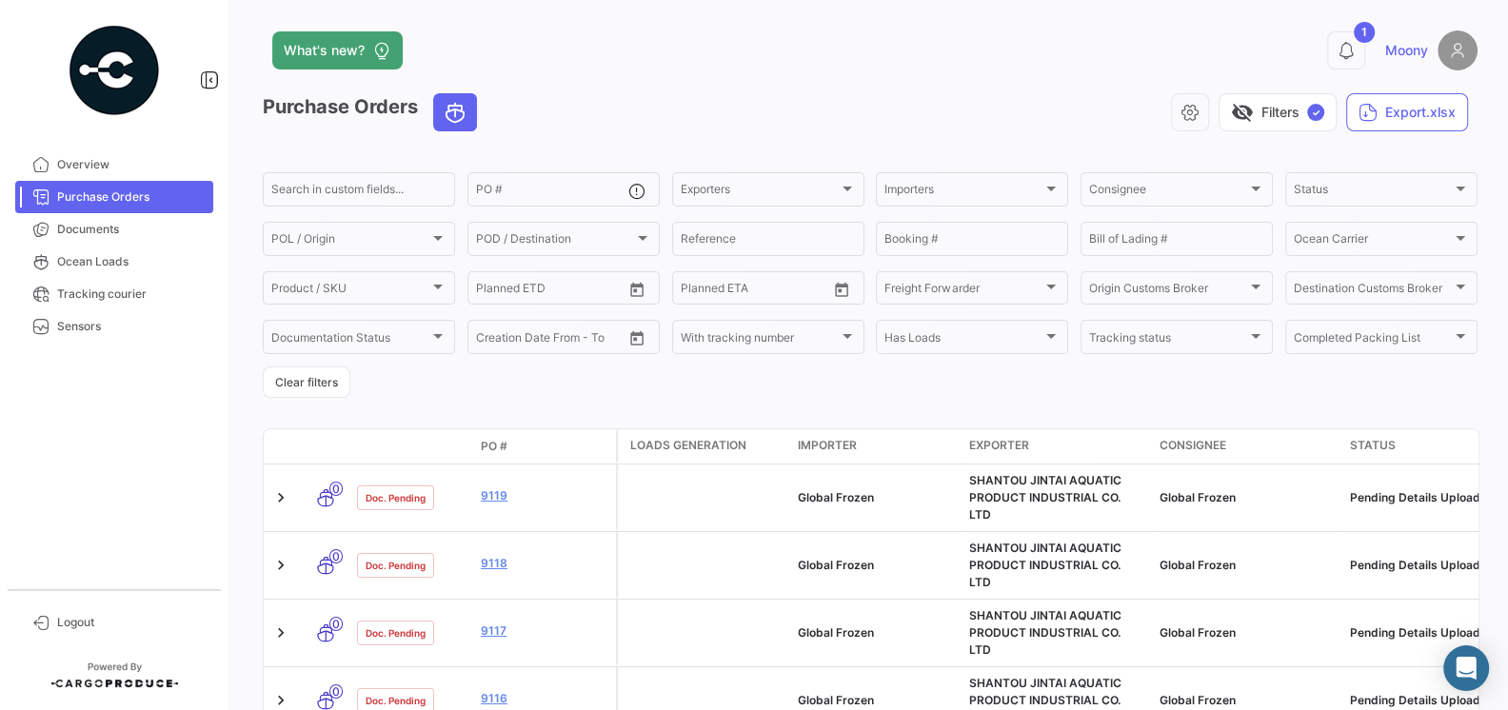
click at [1350, 47] on icon at bounding box center [1345, 50] width 19 height 19
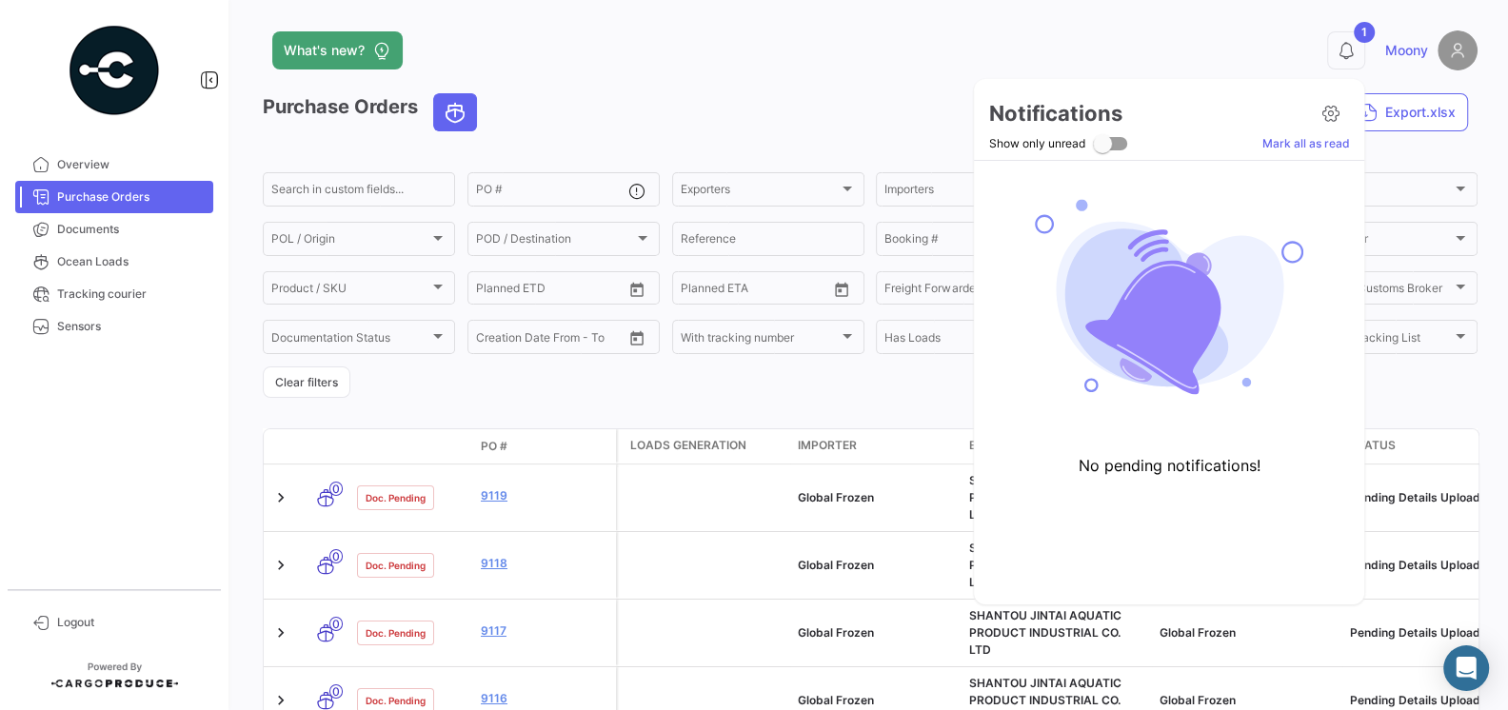
click at [1201, 292] on img at bounding box center [1169, 297] width 316 height 242
click at [1108, 17] on div at bounding box center [754, 355] width 1508 height 710
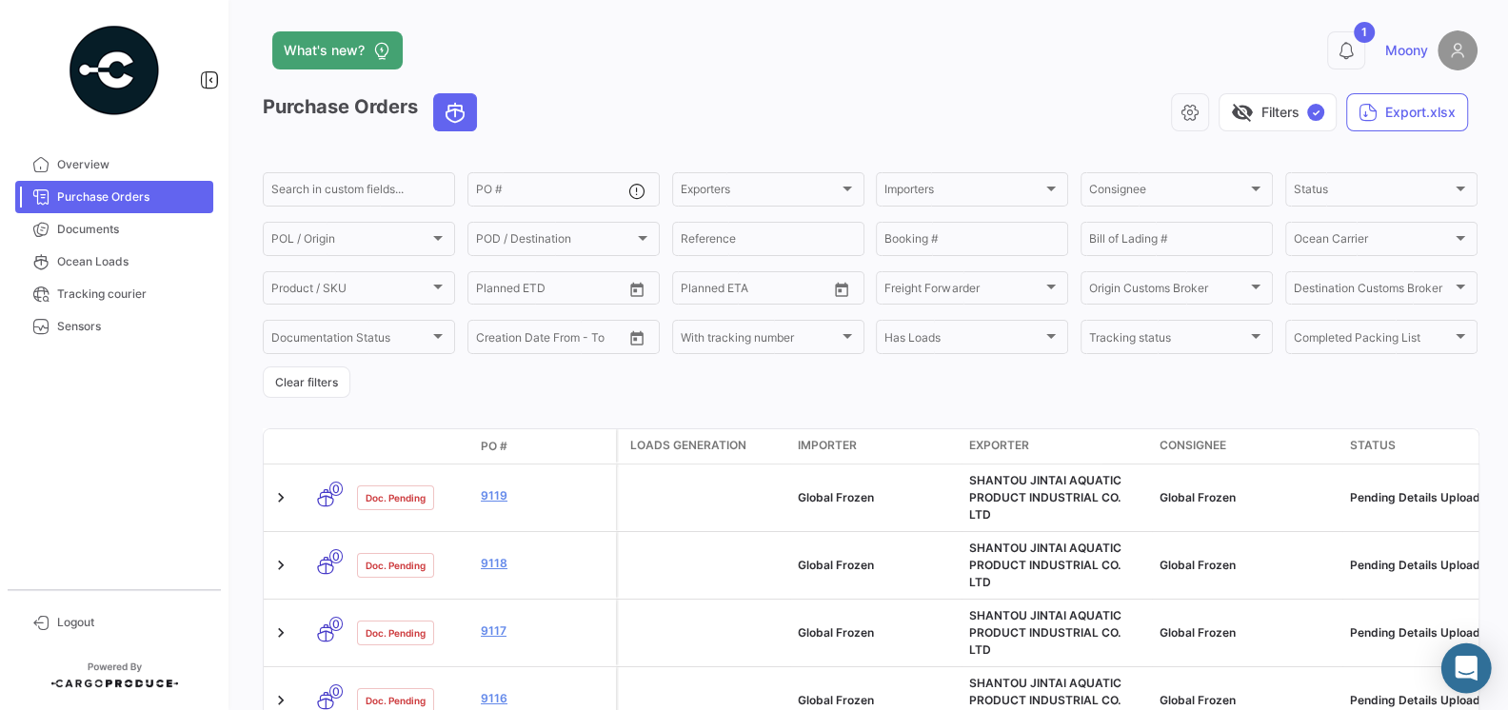
click at [1471, 684] on div "Abrir Intercom Messenger" at bounding box center [1466, 668] width 50 height 50
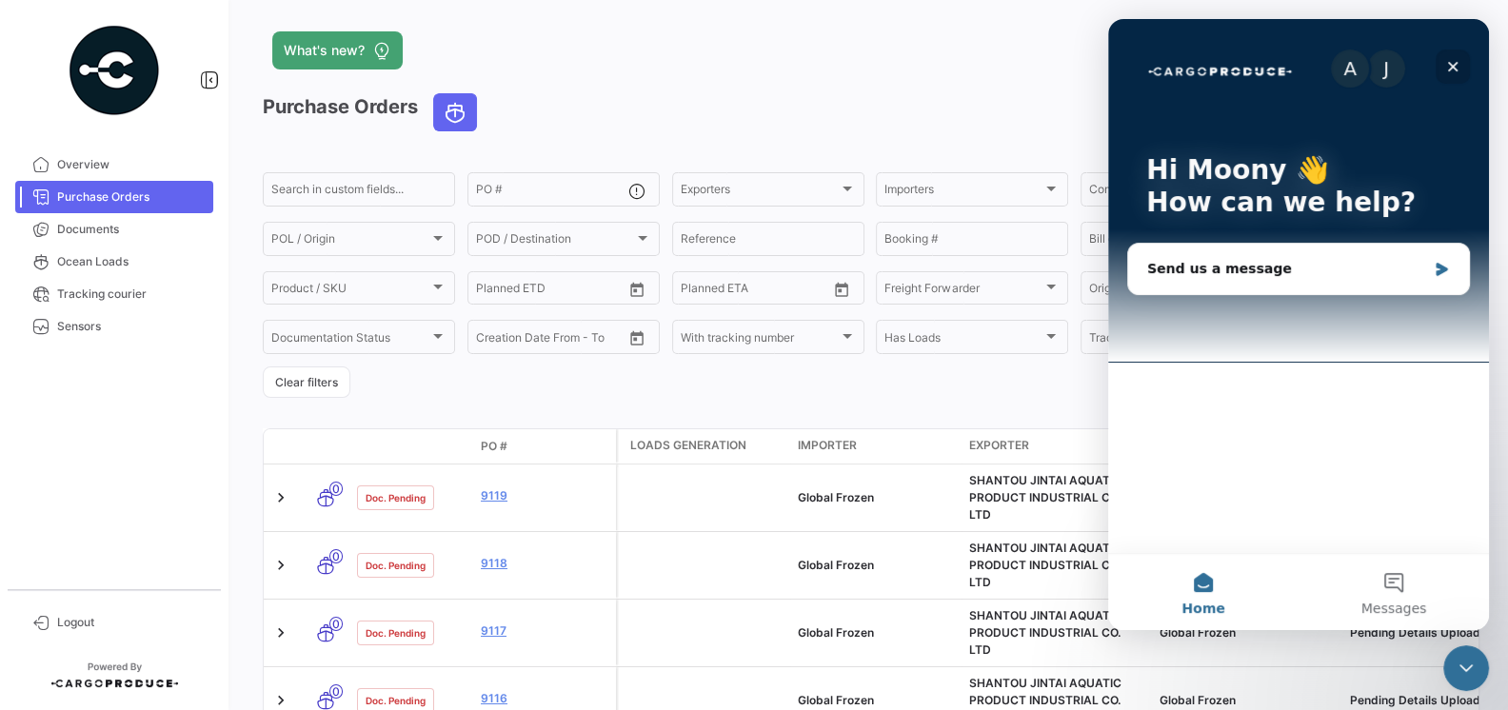
click at [1459, 66] on icon "Close" at bounding box center [1452, 66] width 15 height 15
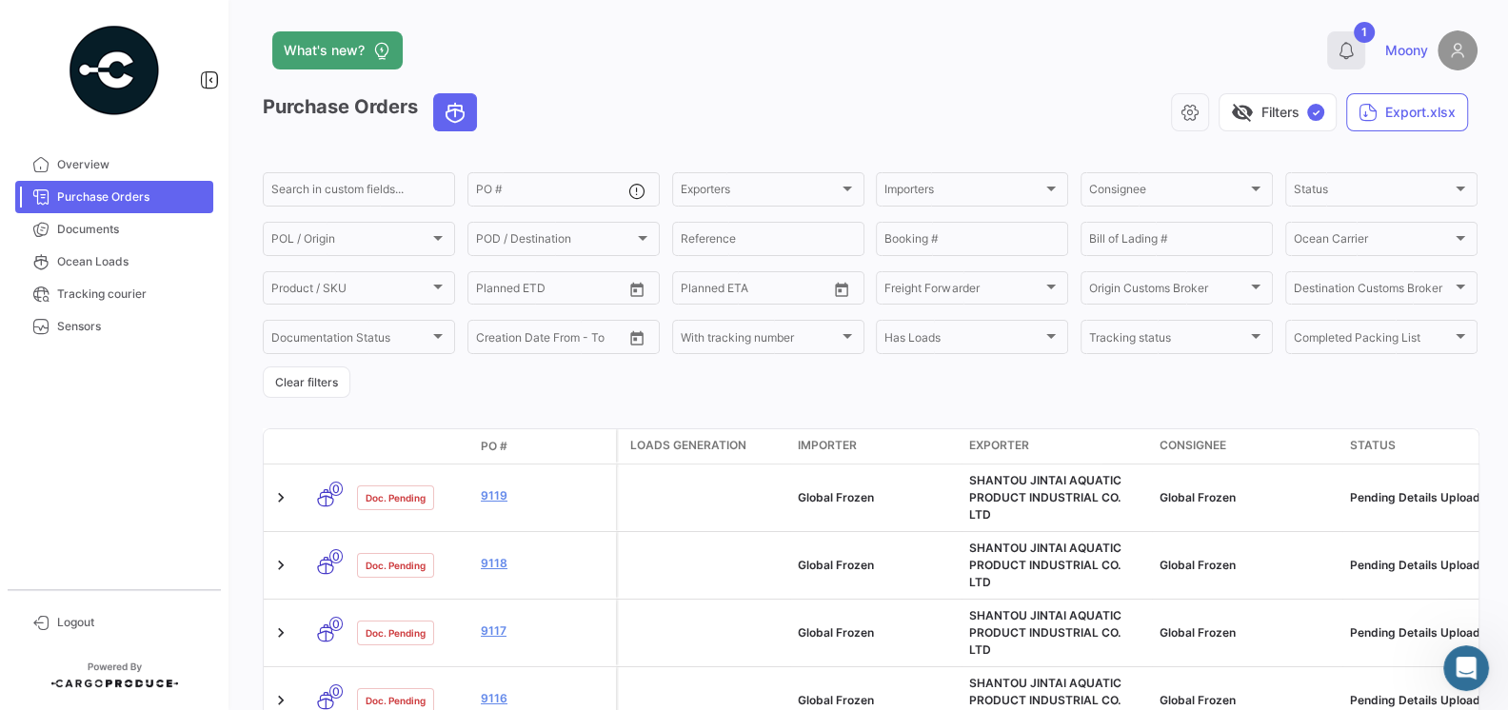
click at [1343, 58] on icon at bounding box center [1345, 50] width 19 height 19
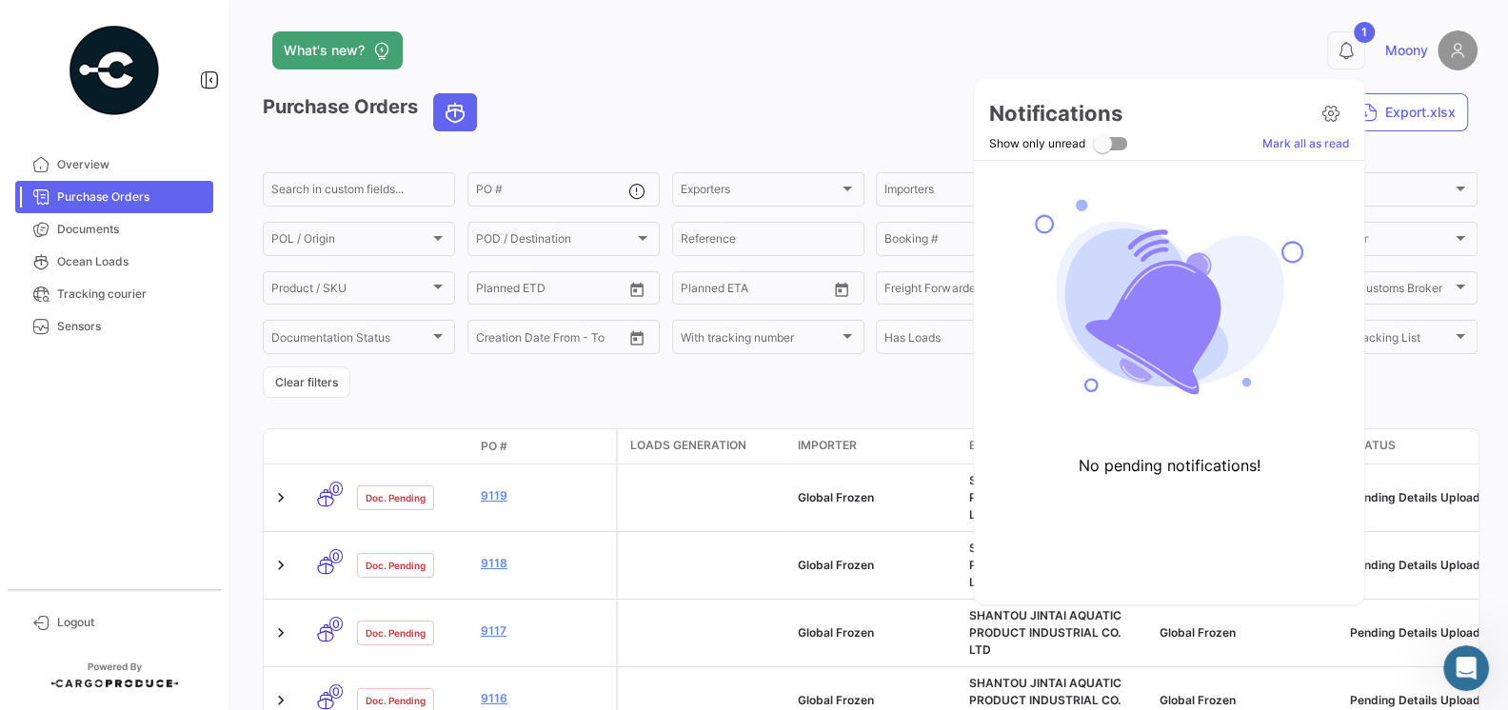
click at [1299, 143] on link "Mark all as read" at bounding box center [1305, 143] width 88 height 17
click at [1297, 149] on link "Mark all as read" at bounding box center [1305, 143] width 88 height 17
click at [868, 109] on div at bounding box center [754, 355] width 1508 height 710
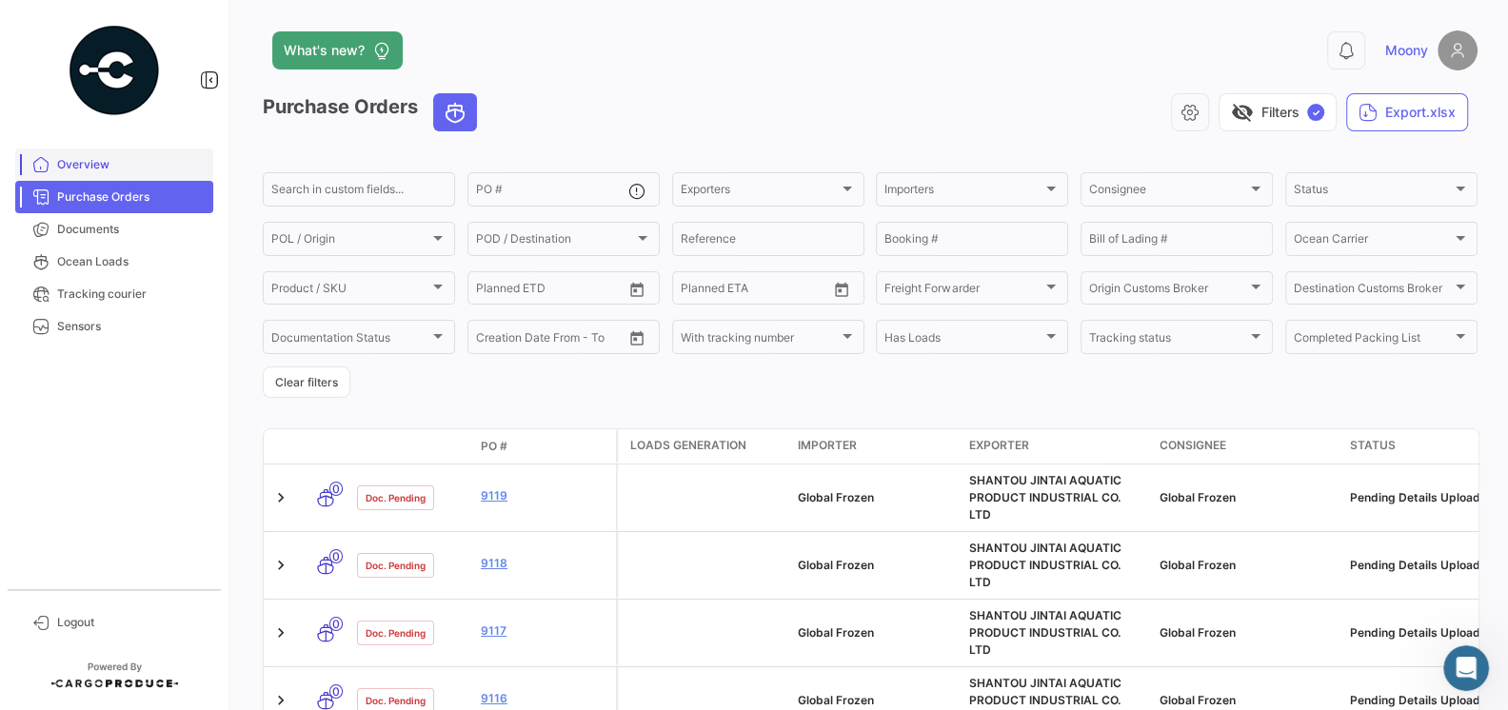
click at [89, 171] on span "Overview" at bounding box center [131, 164] width 148 height 17
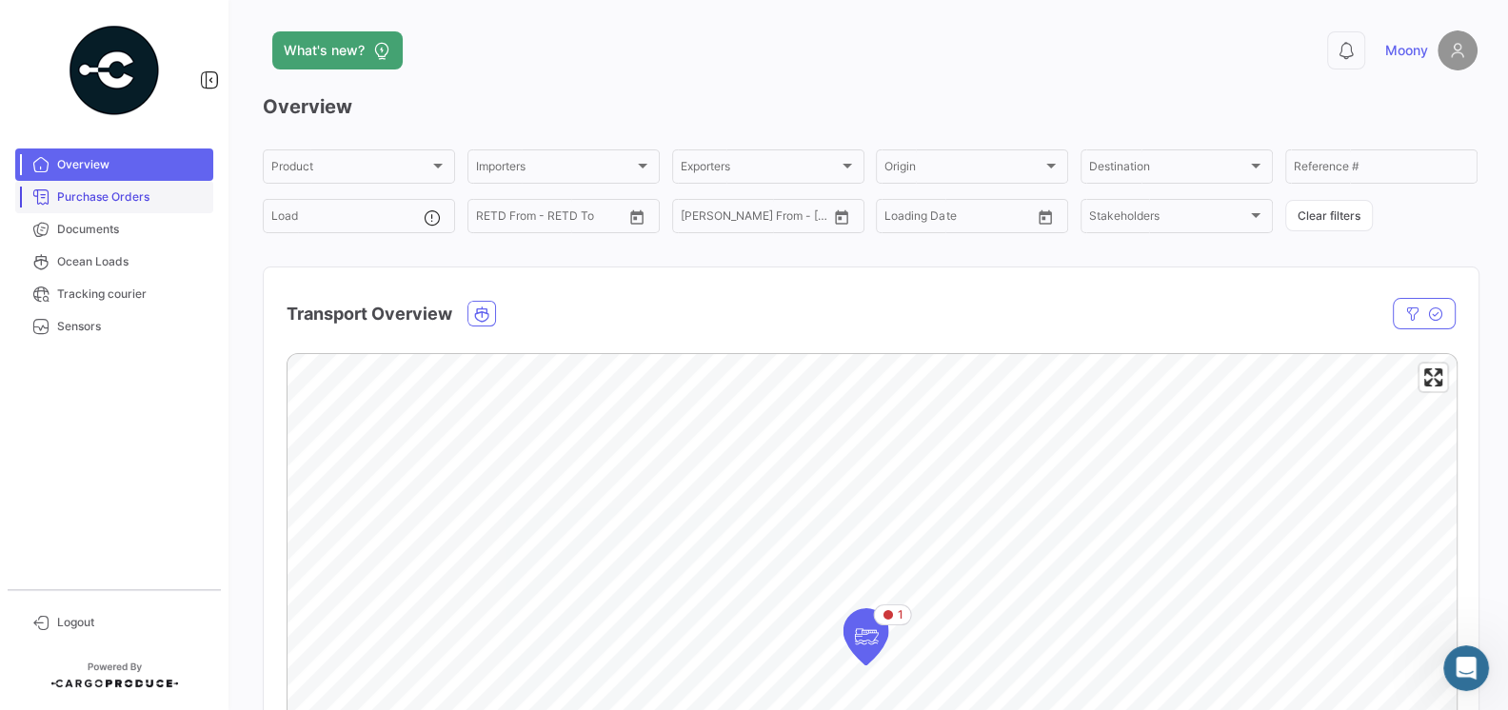
click at [96, 202] on span "Purchase Orders" at bounding box center [131, 196] width 148 height 17
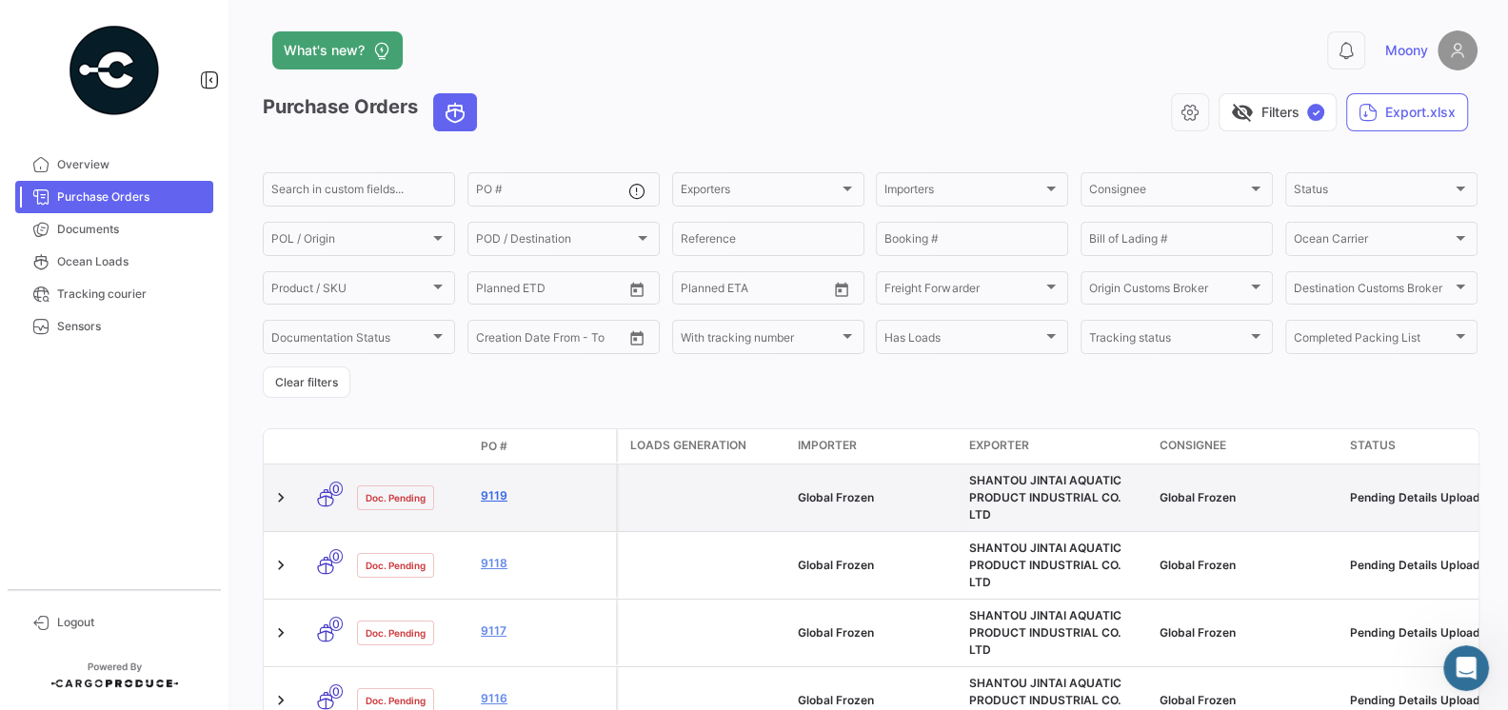
click at [499, 488] on link "9119" at bounding box center [545, 495] width 128 height 17
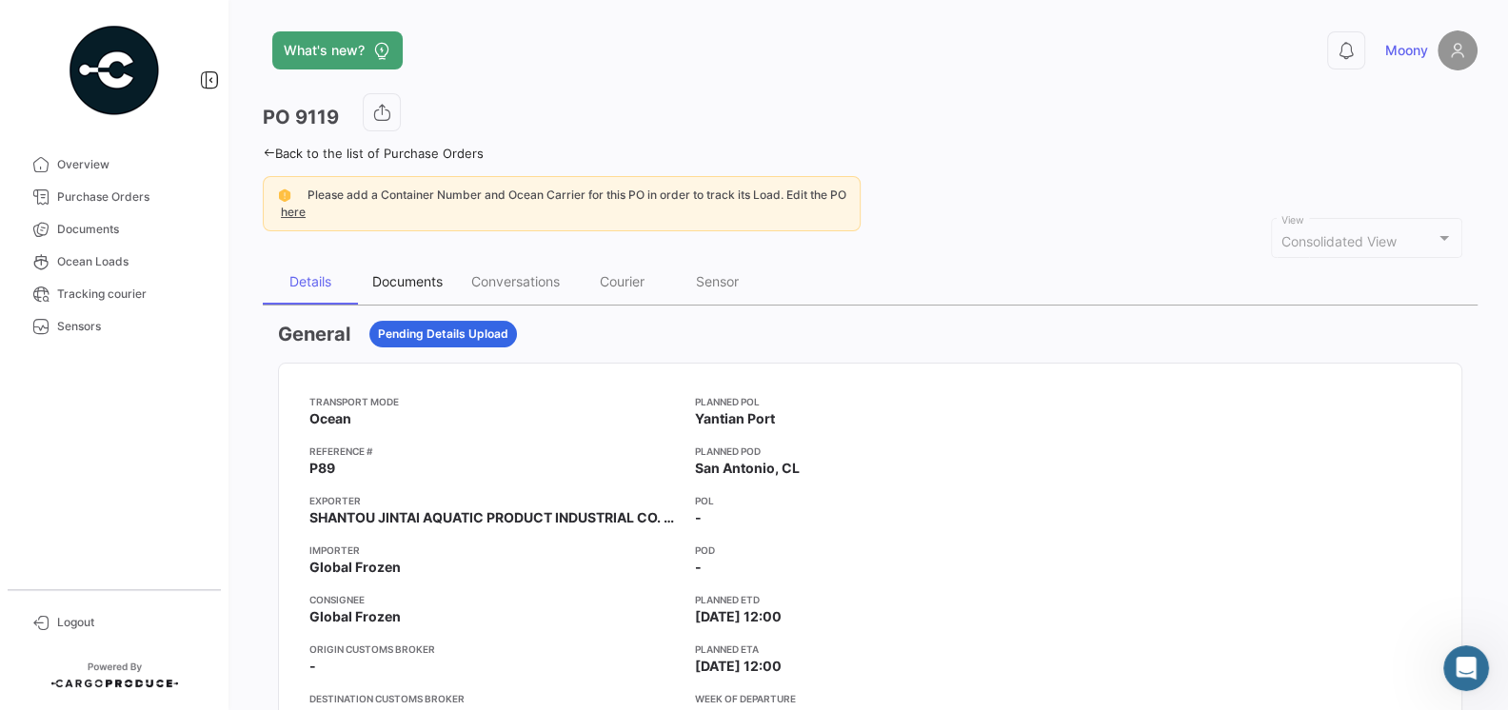
click at [396, 276] on div "Documents" at bounding box center [407, 281] width 70 height 16
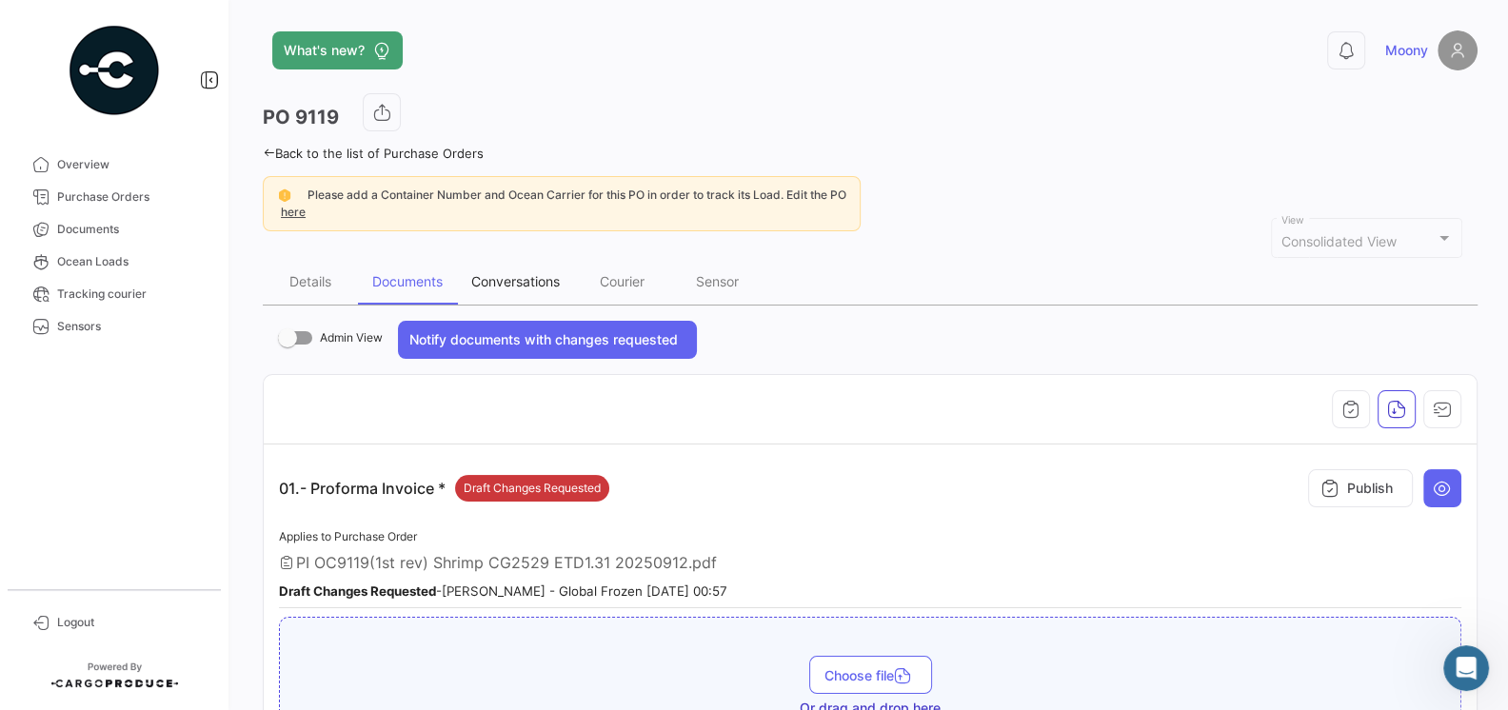
click at [491, 273] on div "Conversations" at bounding box center [515, 281] width 89 height 16
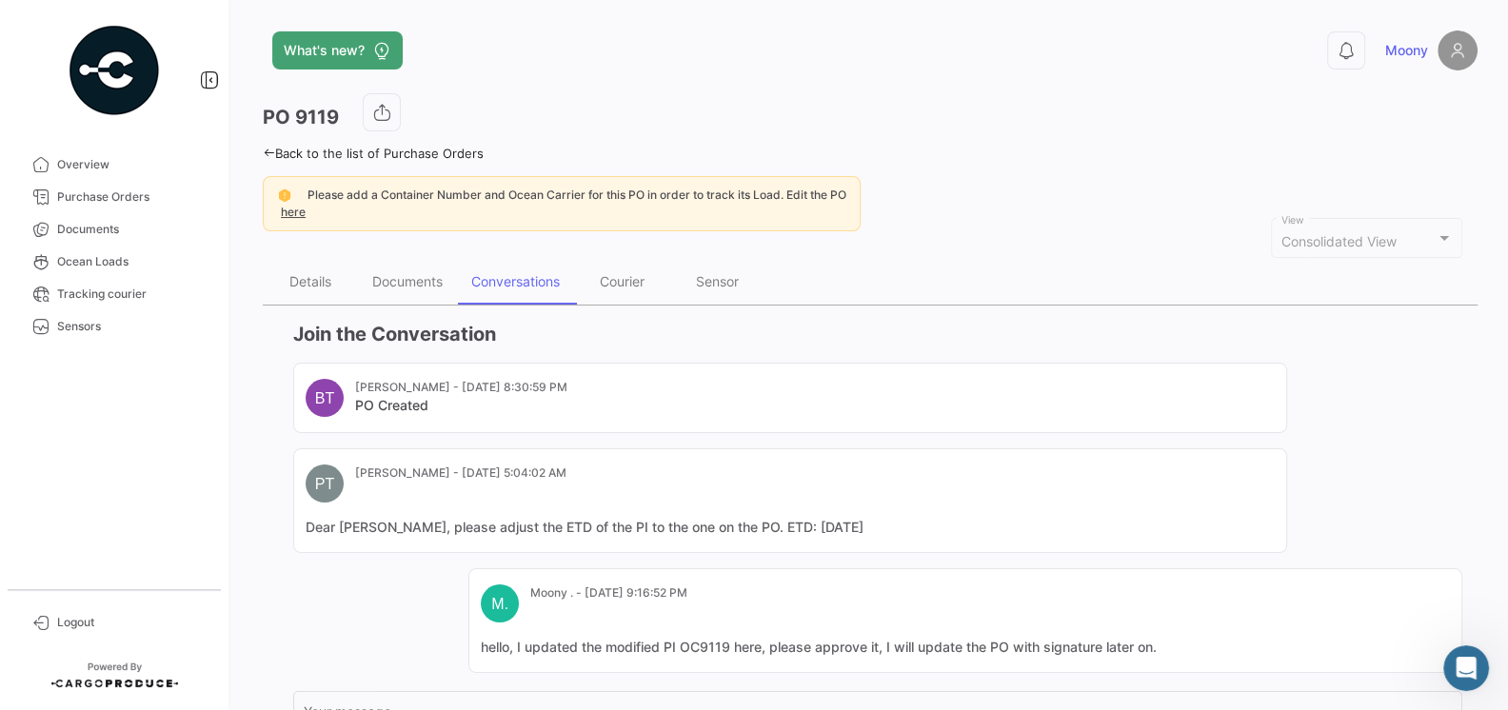
click at [668, 492] on mat-card-header "PT [PERSON_NAME] - [DATE] 5:04:02 AM" at bounding box center [790, 483] width 969 height 38
click at [629, 273] on div "Courier" at bounding box center [622, 281] width 45 height 16
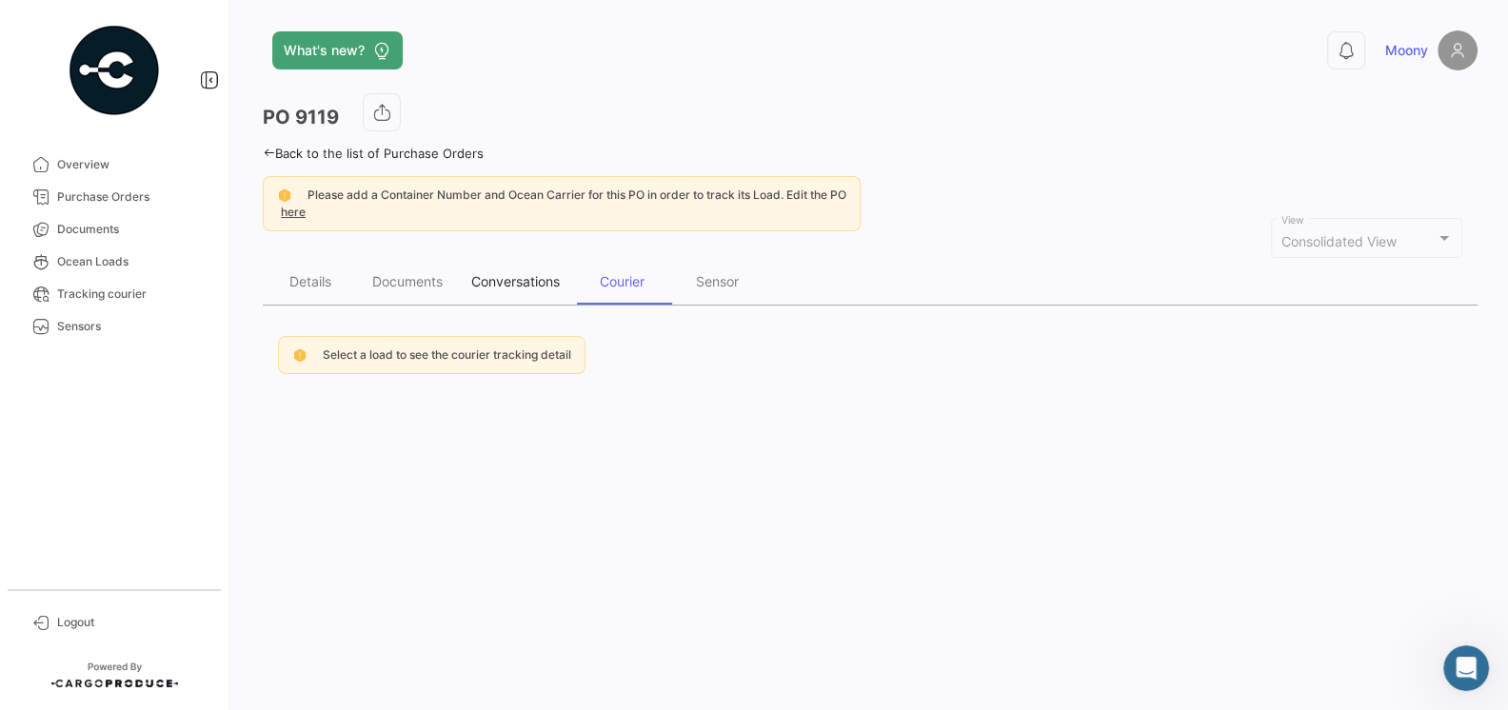
click at [551, 270] on div "Conversations" at bounding box center [515, 282] width 117 height 46
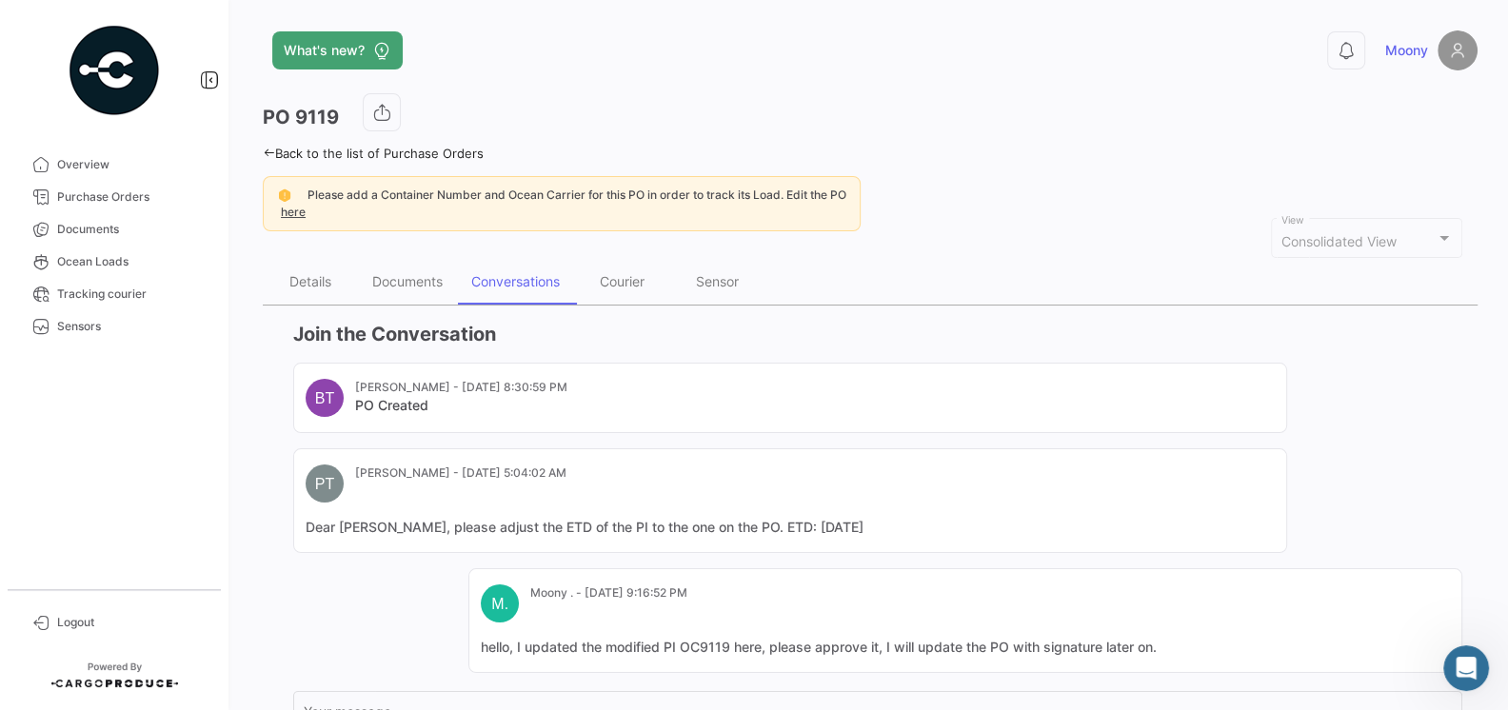
click at [733, 483] on mat-card-header "PT [PERSON_NAME] - [DATE] 5:04:02 AM" at bounding box center [790, 483] width 969 height 38
